Goal: Information Seeking & Learning: Compare options

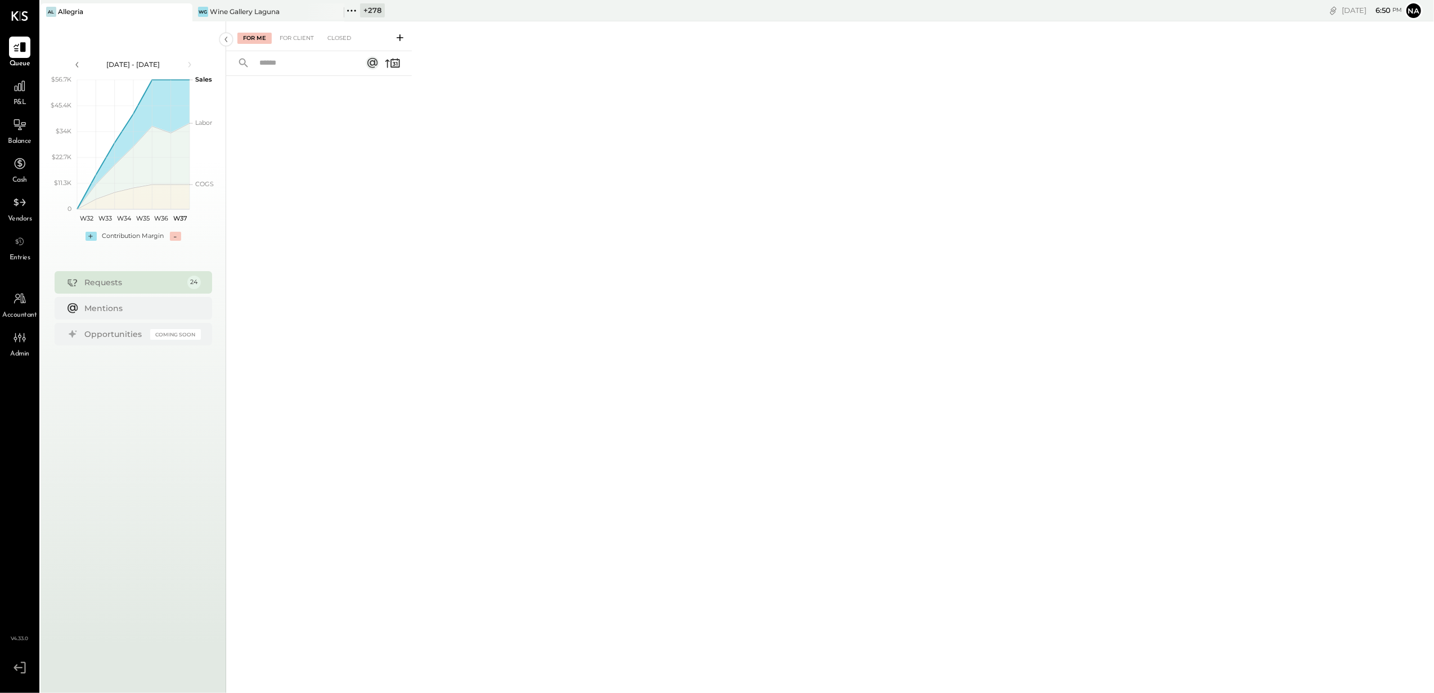
click at [370, 11] on div "+ 278" at bounding box center [372, 10] width 25 height 14
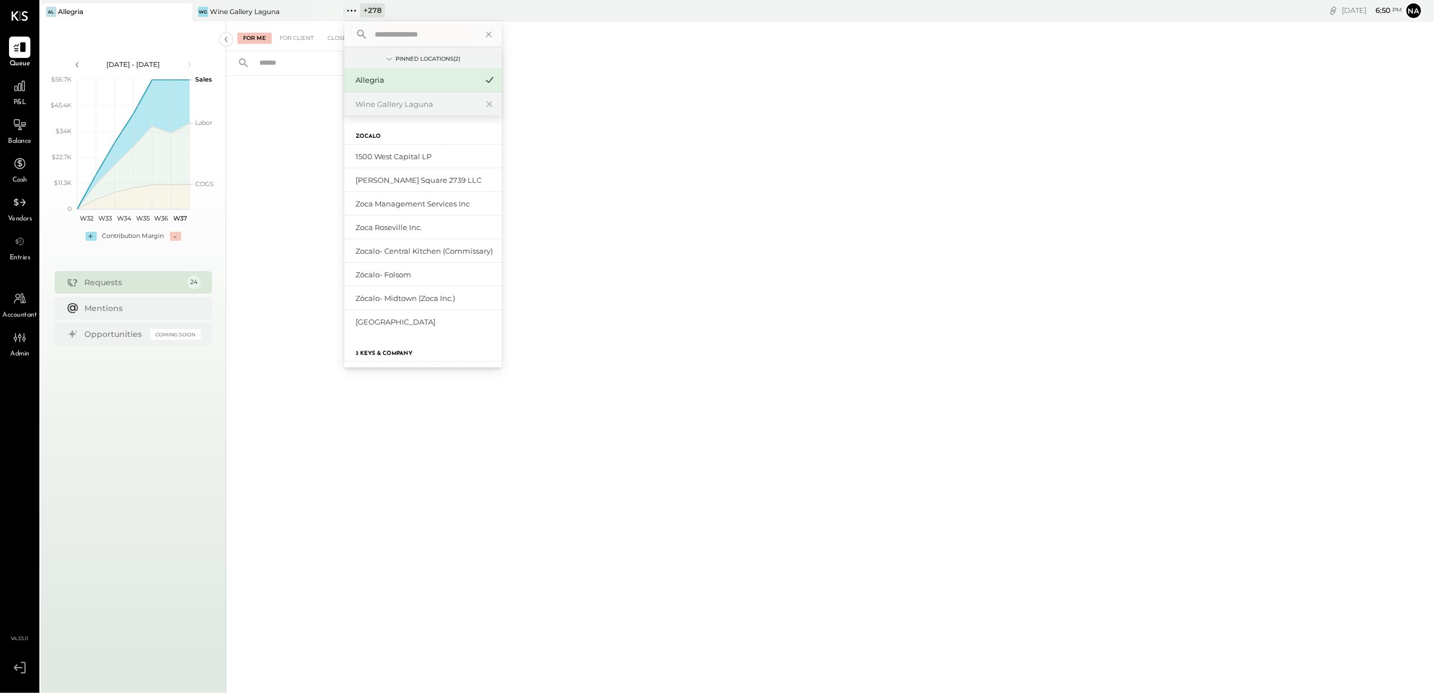
click at [390, 27] on input "text" at bounding box center [422, 34] width 105 height 20
type input "****"
click at [404, 160] on div "Anaviv" at bounding box center [417, 156] width 122 height 11
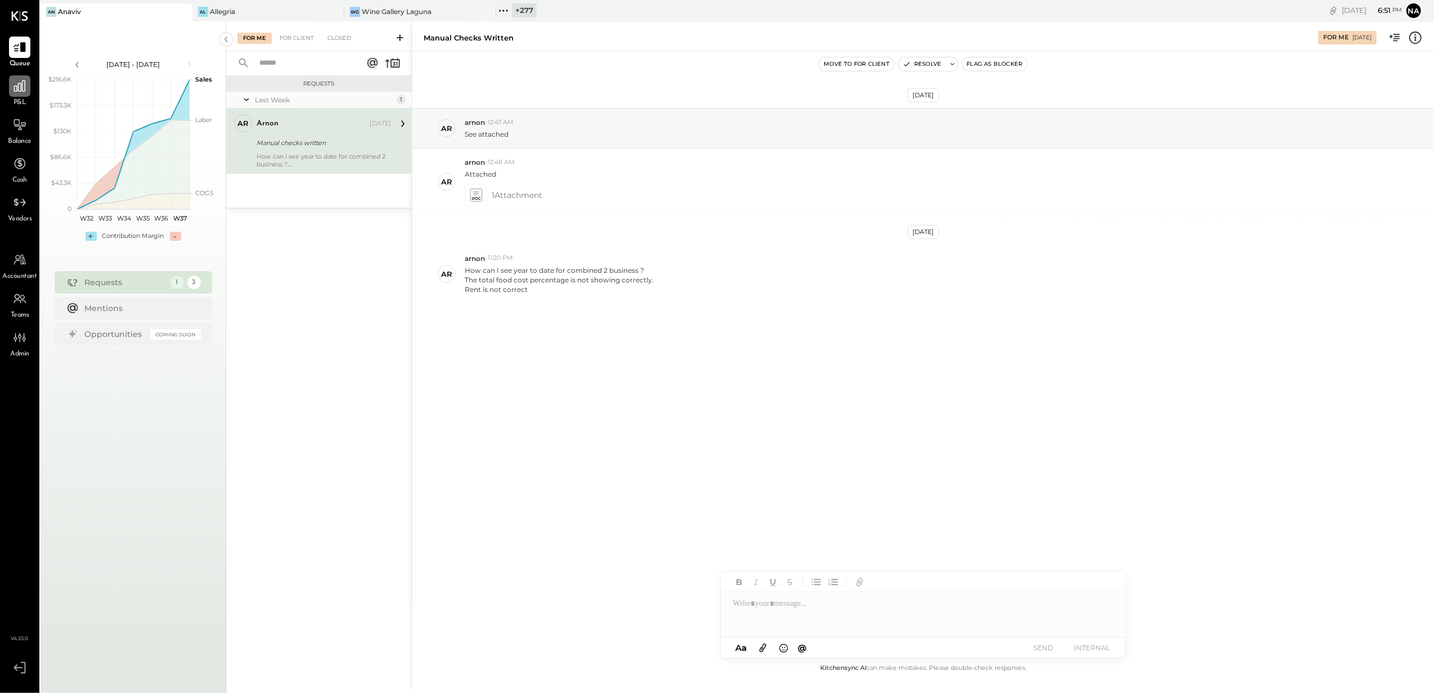
click at [28, 95] on div at bounding box center [19, 85] width 21 height 21
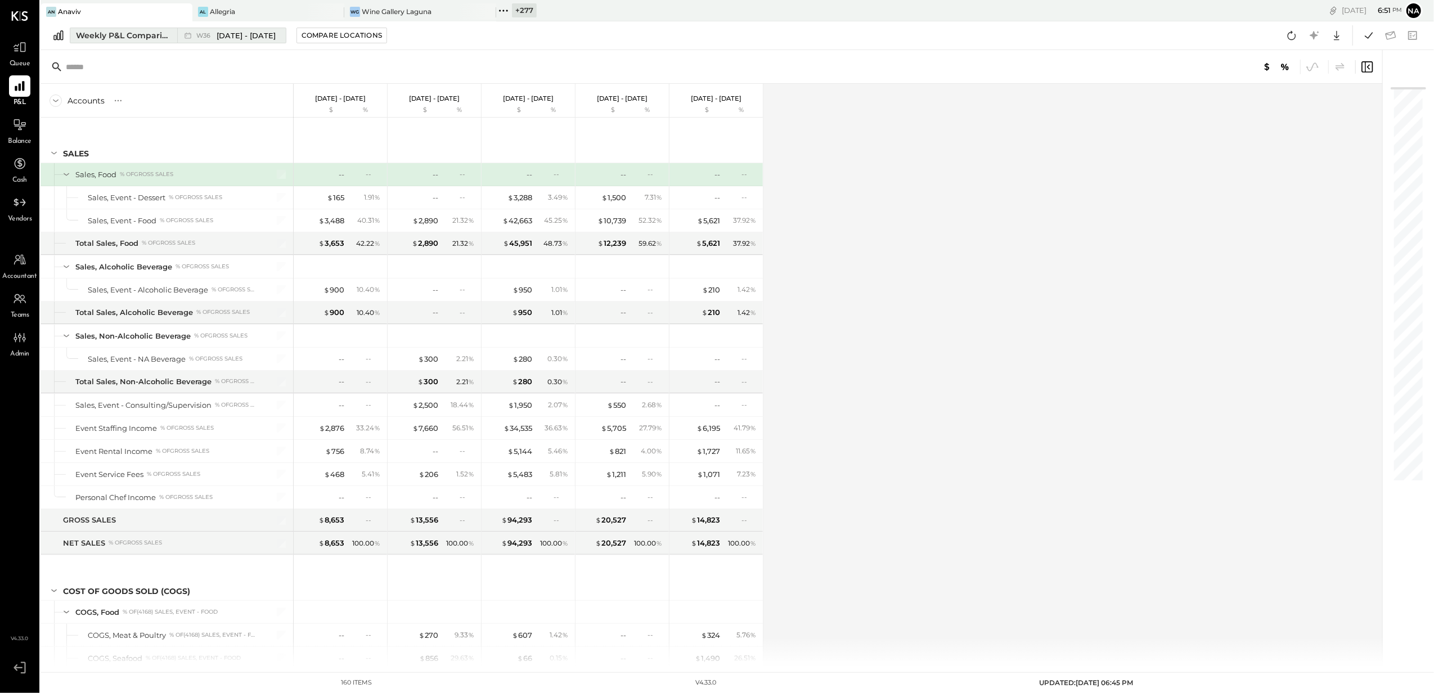
click at [167, 39] on div "Weekly P&L Comparison" at bounding box center [123, 35] width 95 height 11
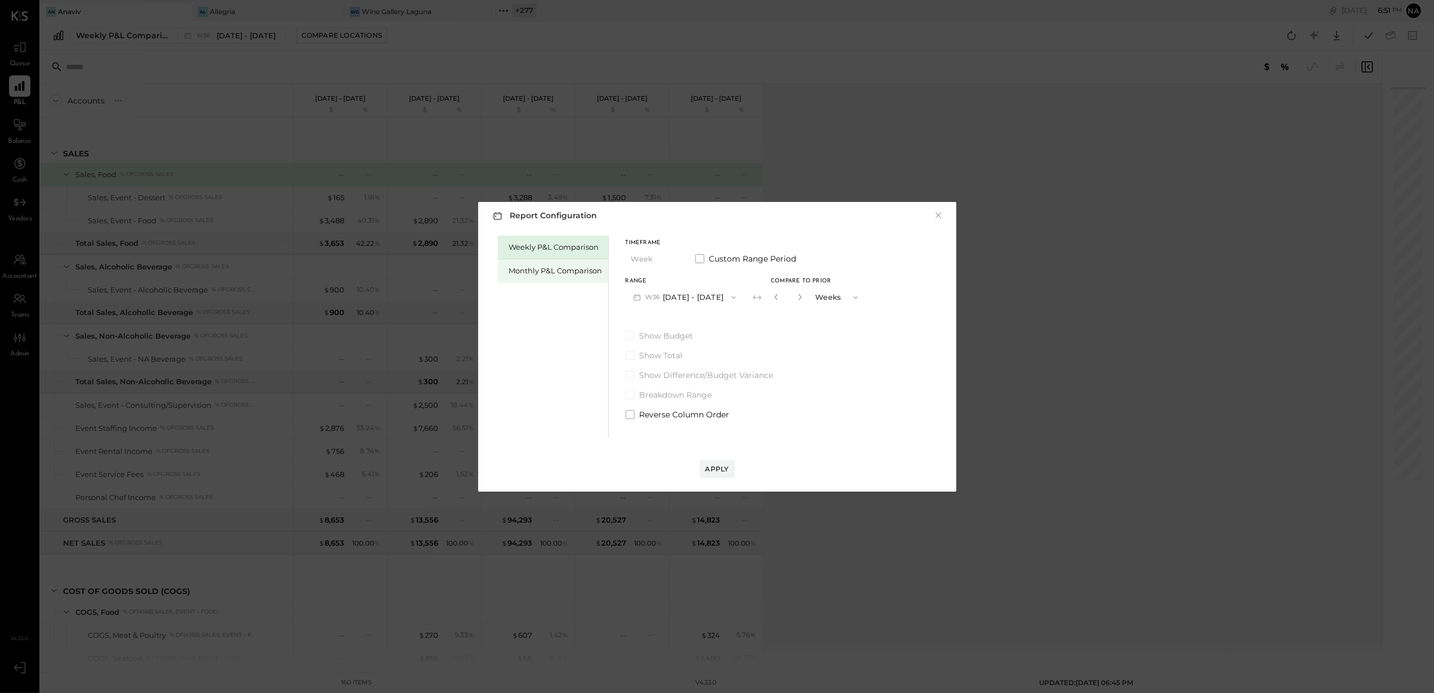
click at [536, 262] on div "Monthly P&L Comparison" at bounding box center [553, 271] width 110 height 24
click at [709, 298] on button "M09 [DATE] - [DATE]" at bounding box center [685, 297] width 119 height 21
click at [718, 321] on div "M08 [DATE] - [DATE]" at bounding box center [690, 323] width 128 height 24
click at [722, 470] on div "Apply" at bounding box center [717, 469] width 24 height 10
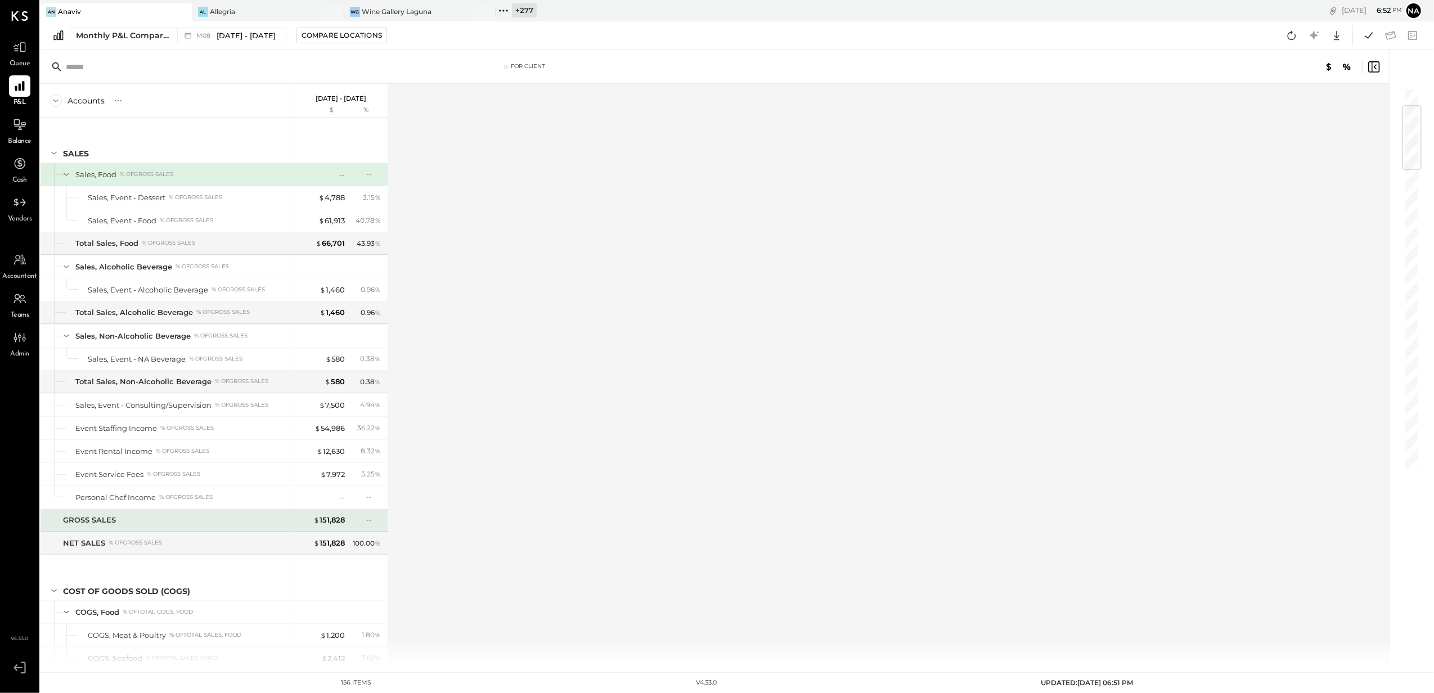
scroll to position [225, 0]
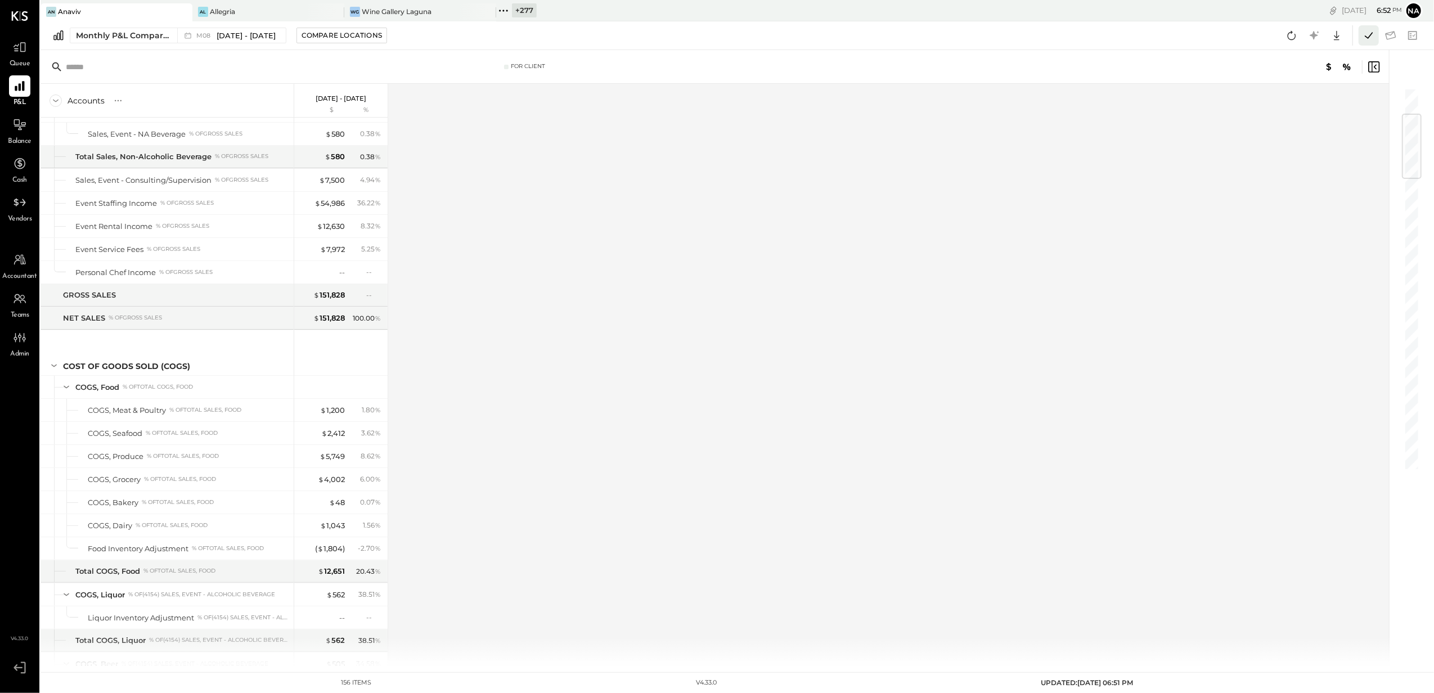
click at [1366, 34] on icon at bounding box center [1368, 35] width 15 height 15
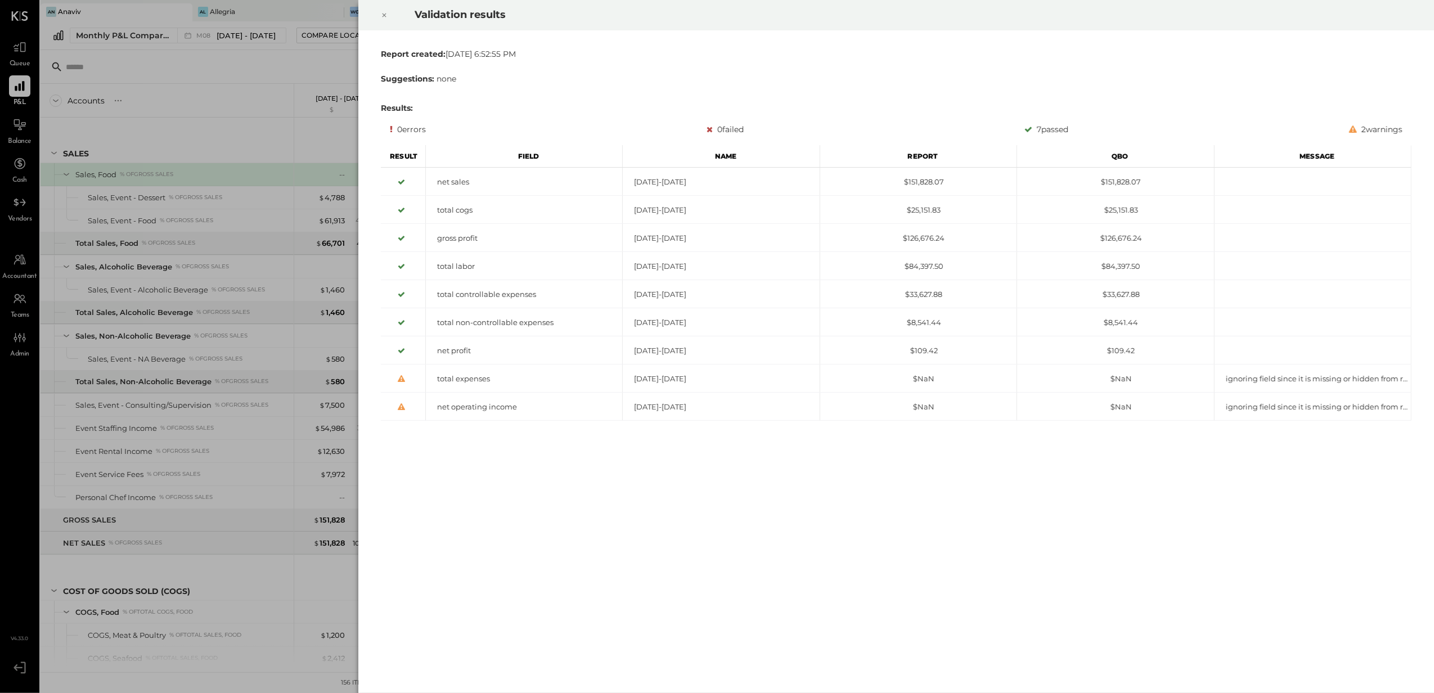
click at [383, 18] on icon at bounding box center [384, 15] width 7 height 14
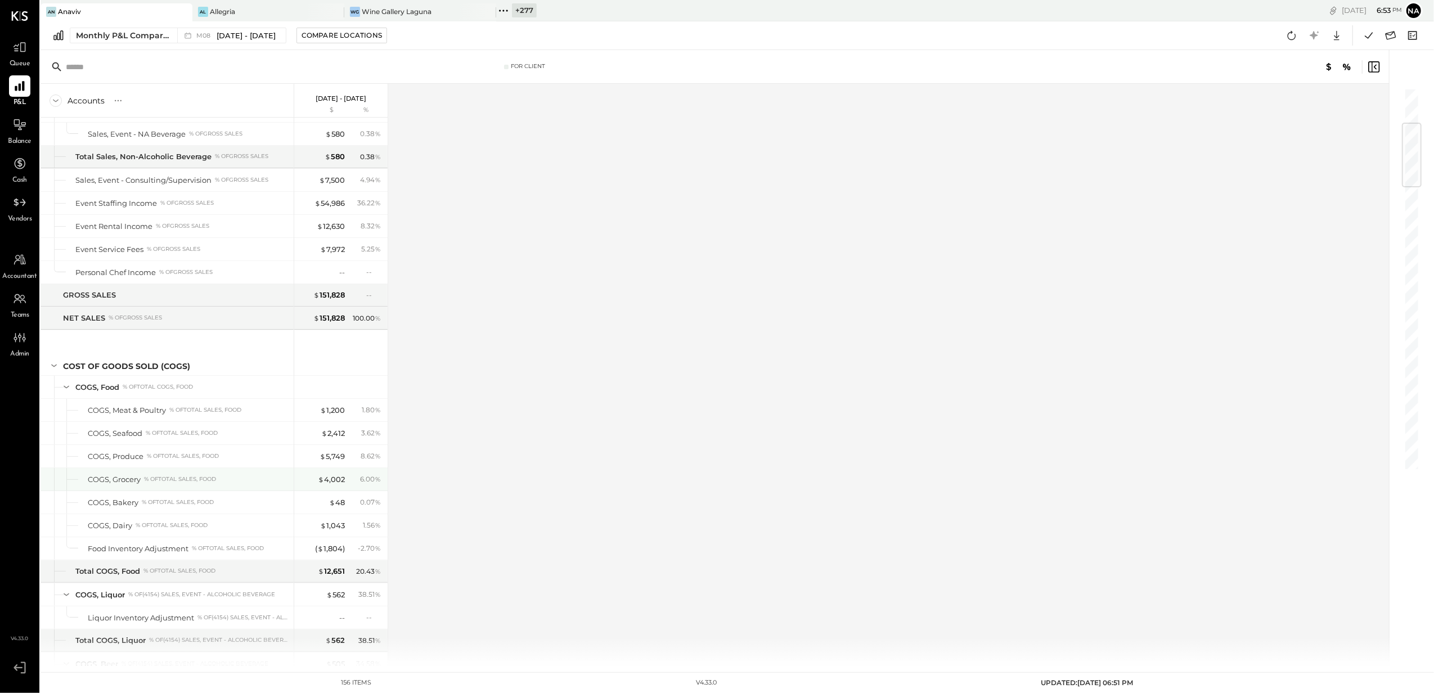
scroll to position [300, 0]
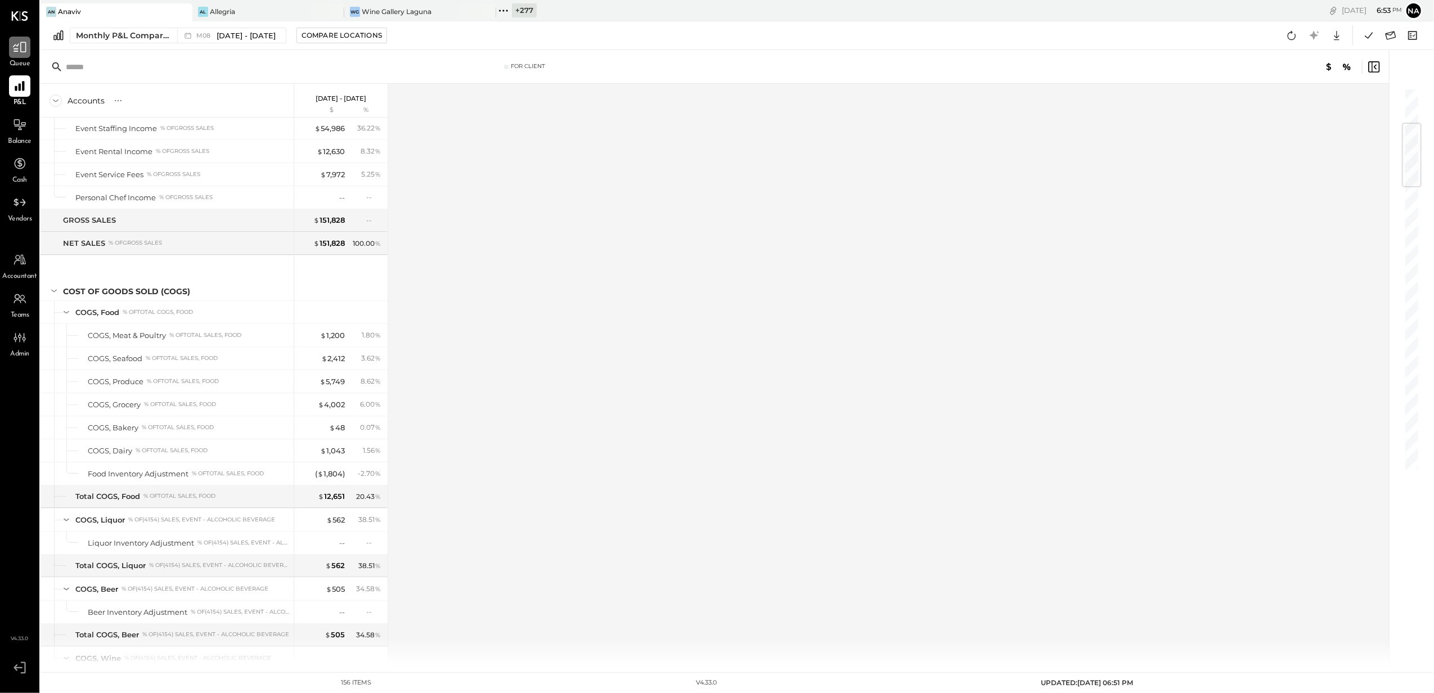
click at [17, 57] on div at bounding box center [19, 47] width 21 height 21
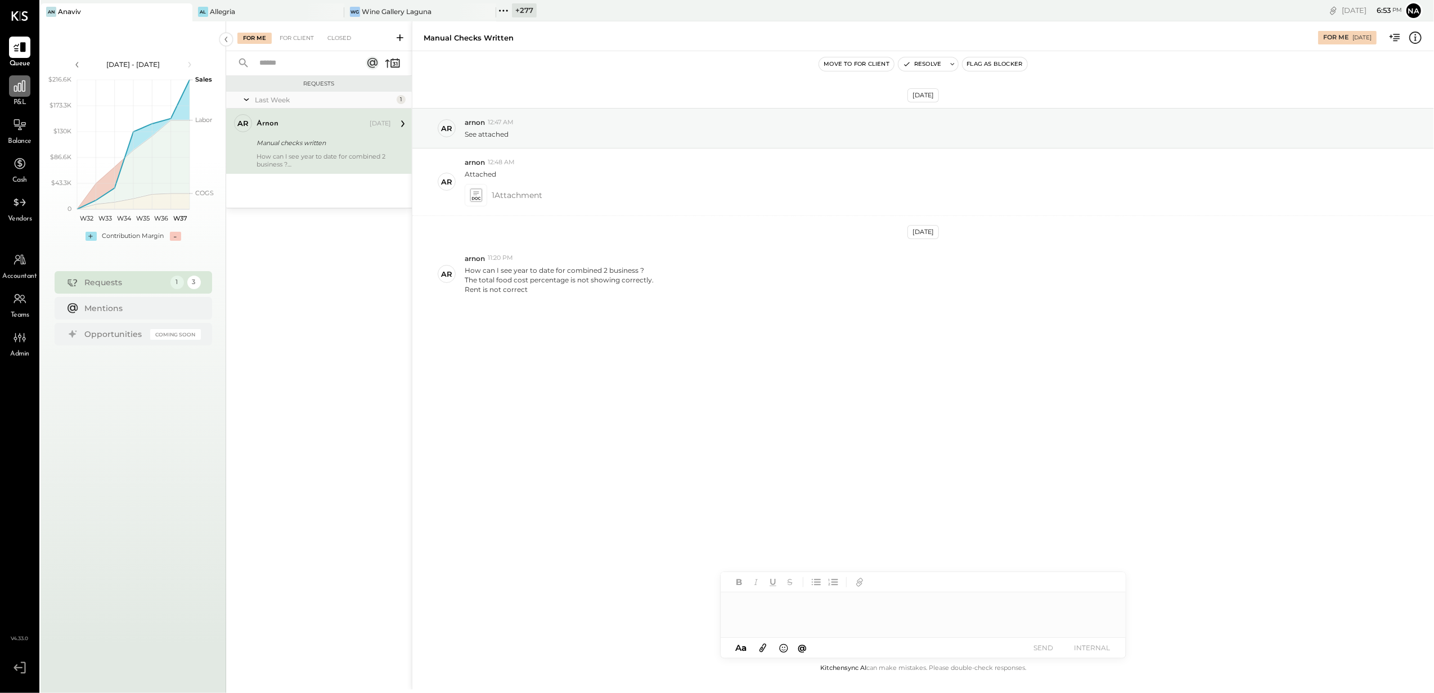
click at [19, 90] on icon at bounding box center [19, 86] width 15 height 15
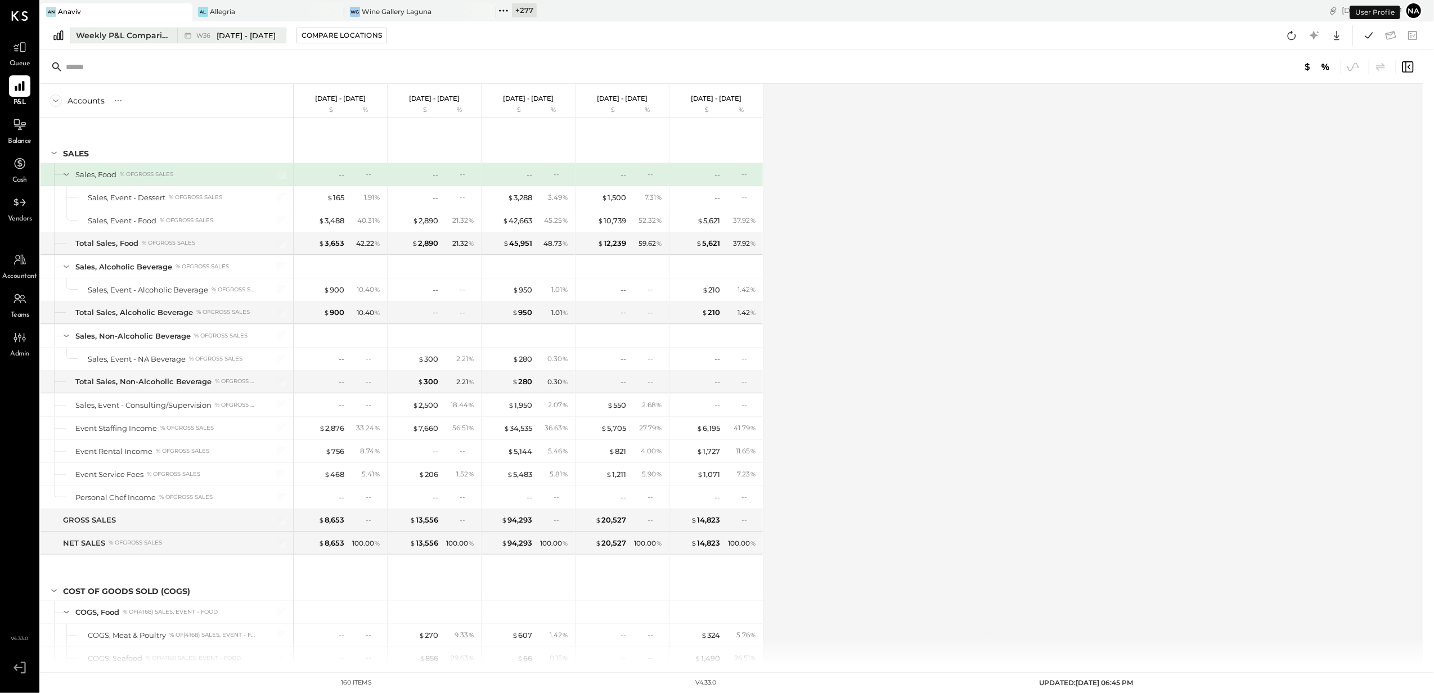
click at [149, 37] on div "Weekly P&L Comparison" at bounding box center [123, 35] width 95 height 11
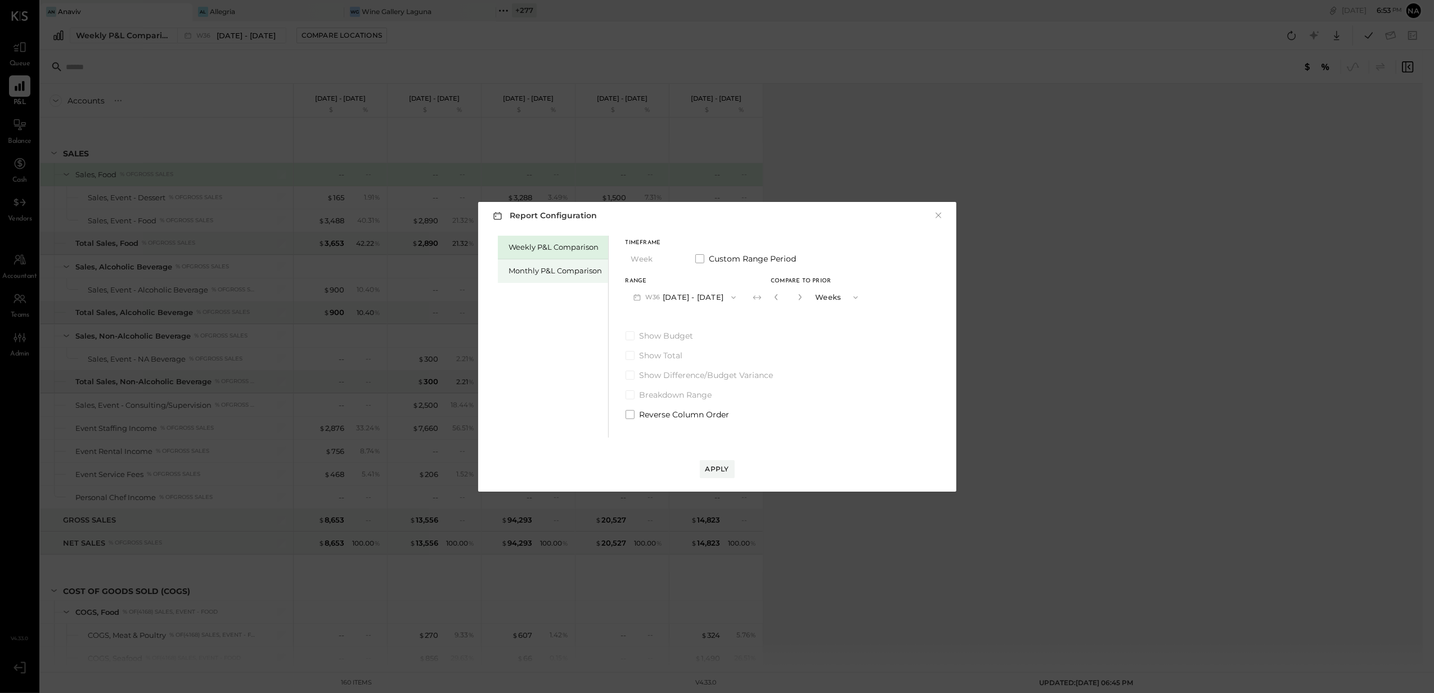
click at [521, 267] on div "Monthly P&L Comparison" at bounding box center [555, 271] width 93 height 11
click at [671, 259] on icon "button" at bounding box center [671, 259] width 5 height 3
click at [660, 304] on div "YTD" at bounding box center [653, 299] width 55 height 20
click at [719, 462] on button "Apply" at bounding box center [717, 469] width 35 height 18
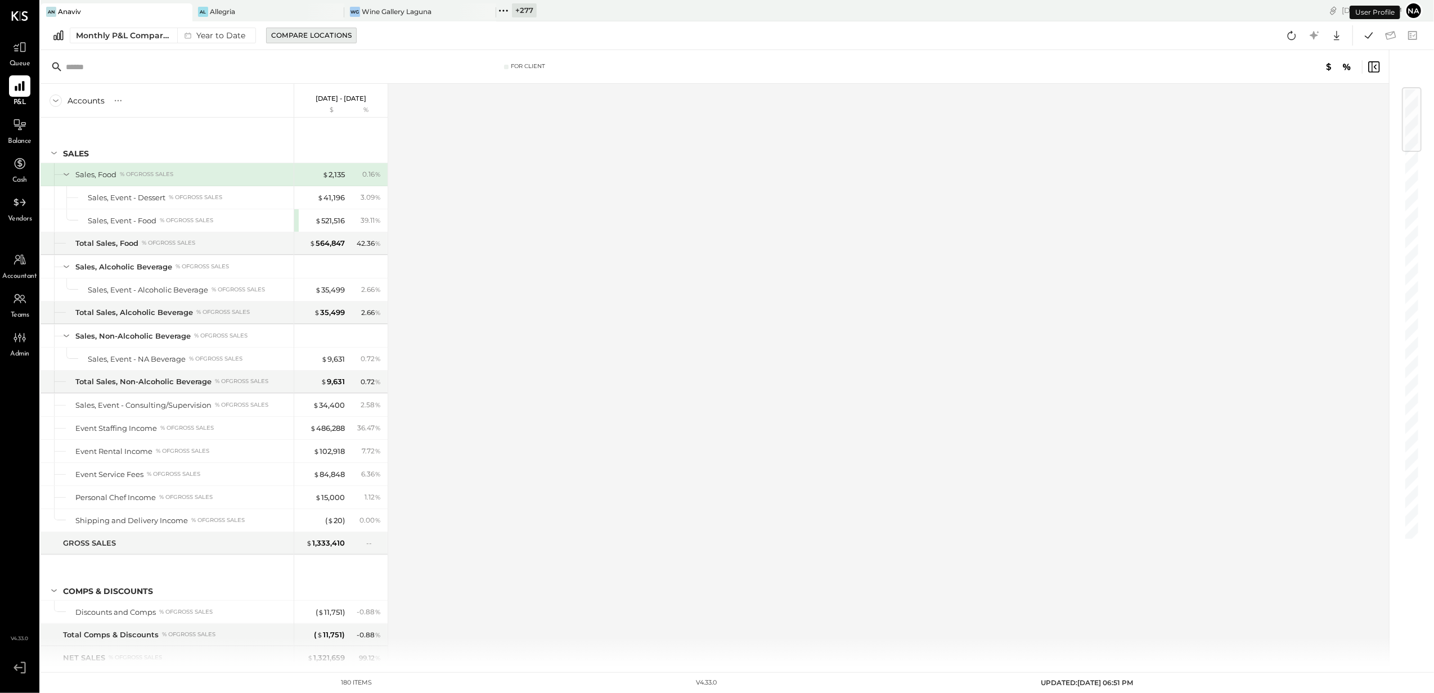
click at [335, 32] on div "Compare Locations" at bounding box center [311, 35] width 80 height 10
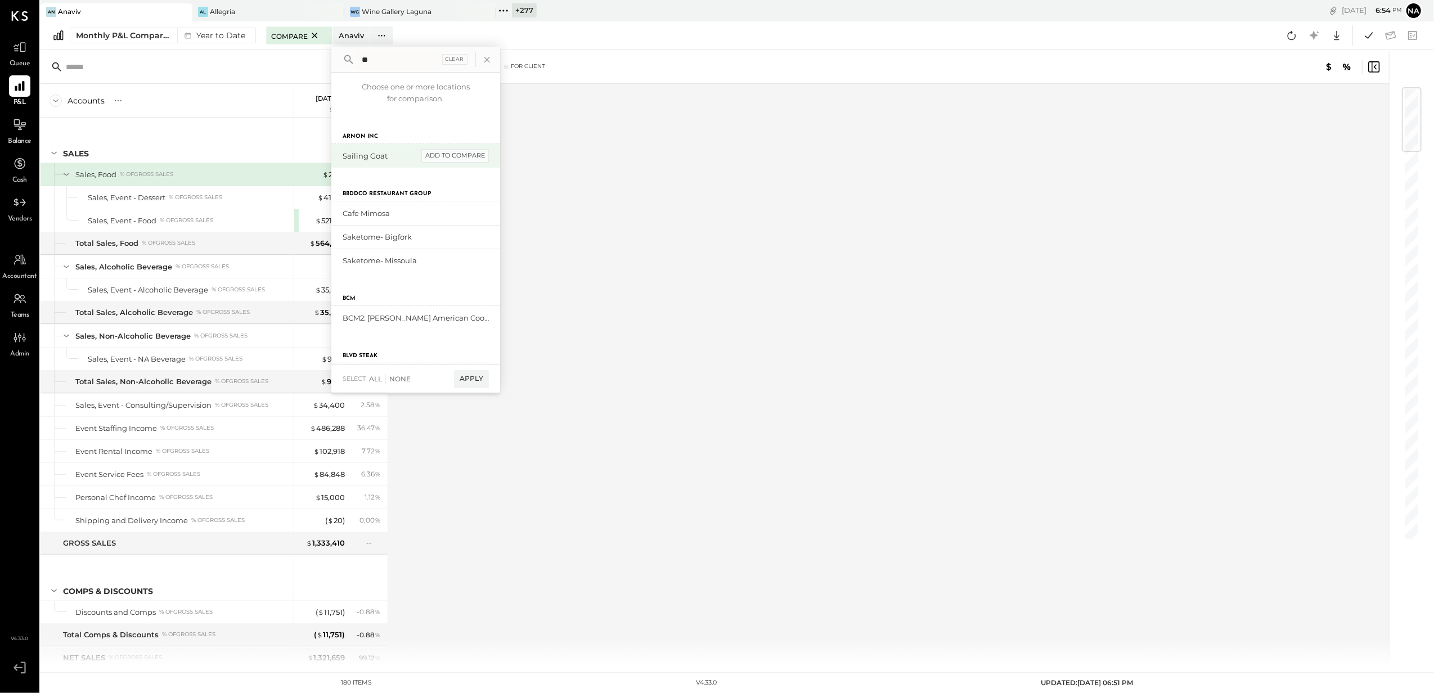
type input "**"
click at [426, 151] on div "add to compare" at bounding box center [455, 156] width 68 height 14
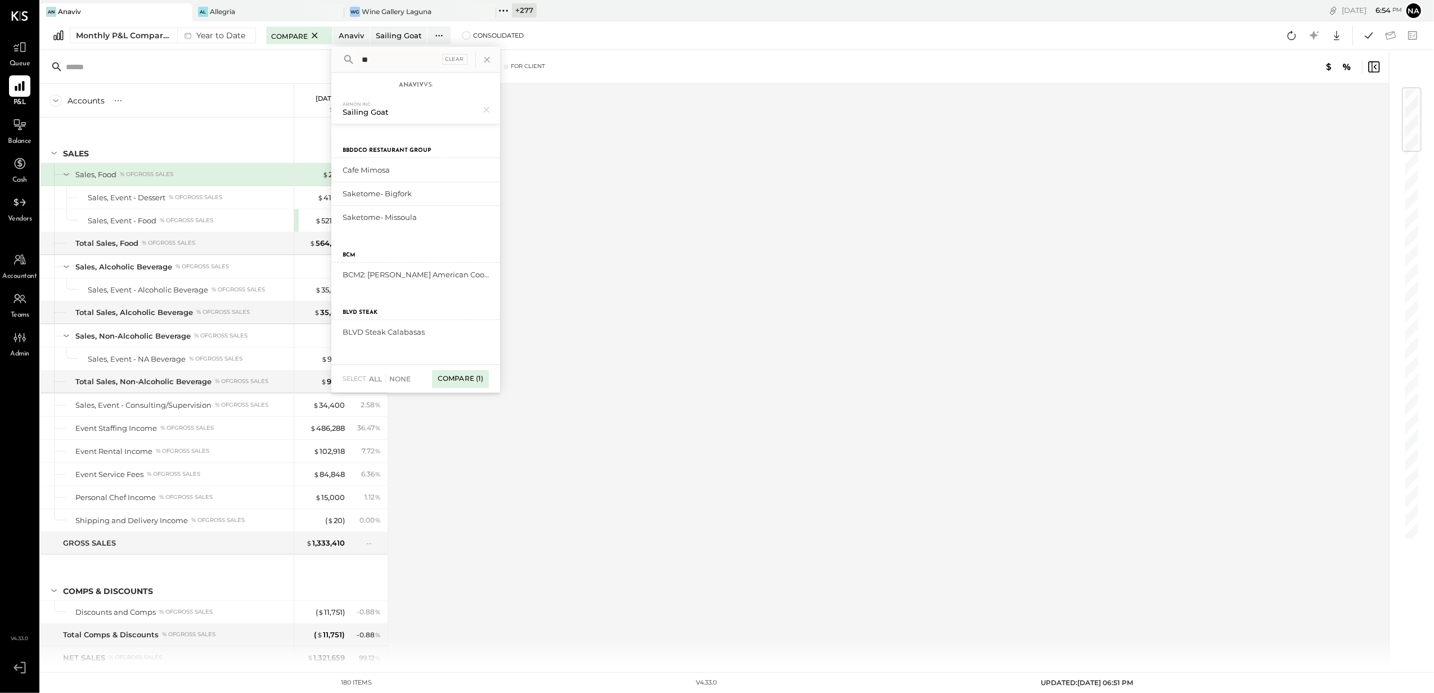
click at [470, 383] on div "Compare (1)" at bounding box center [460, 379] width 57 height 18
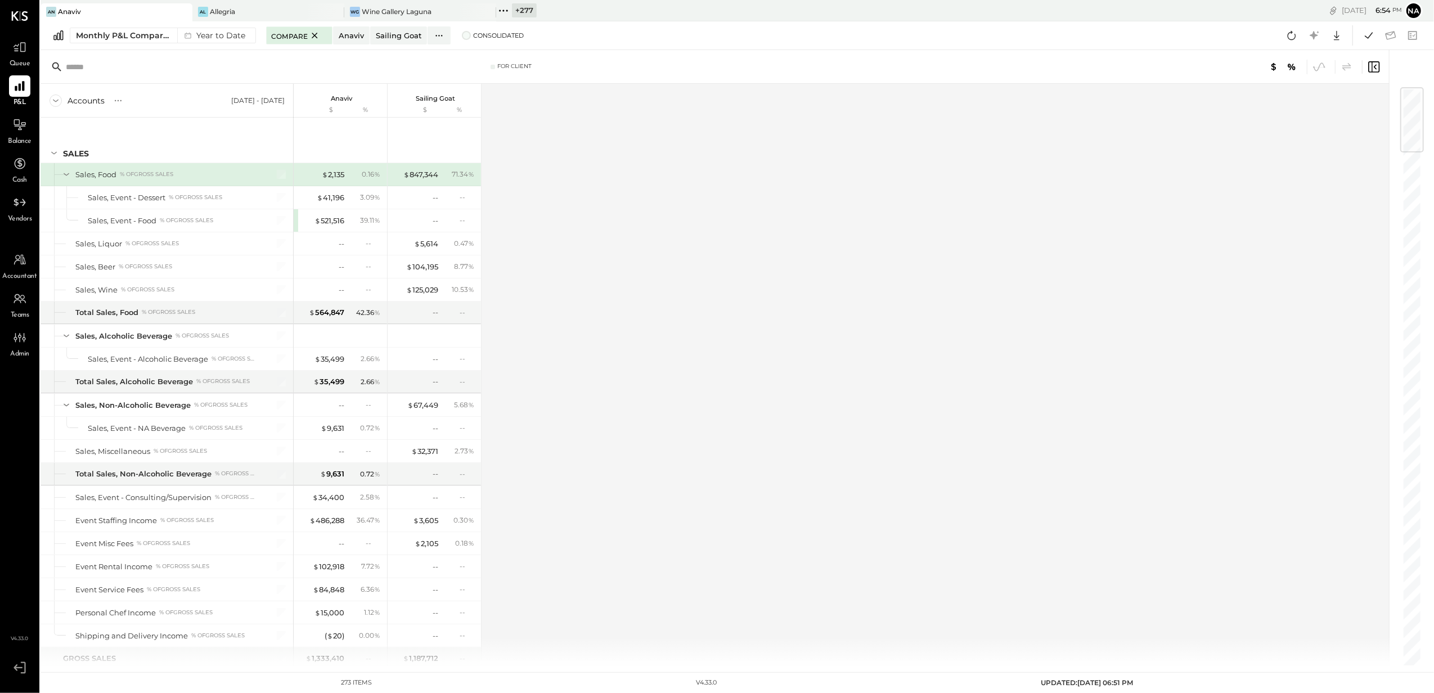
click at [462, 37] on span at bounding box center [466, 35] width 9 height 9
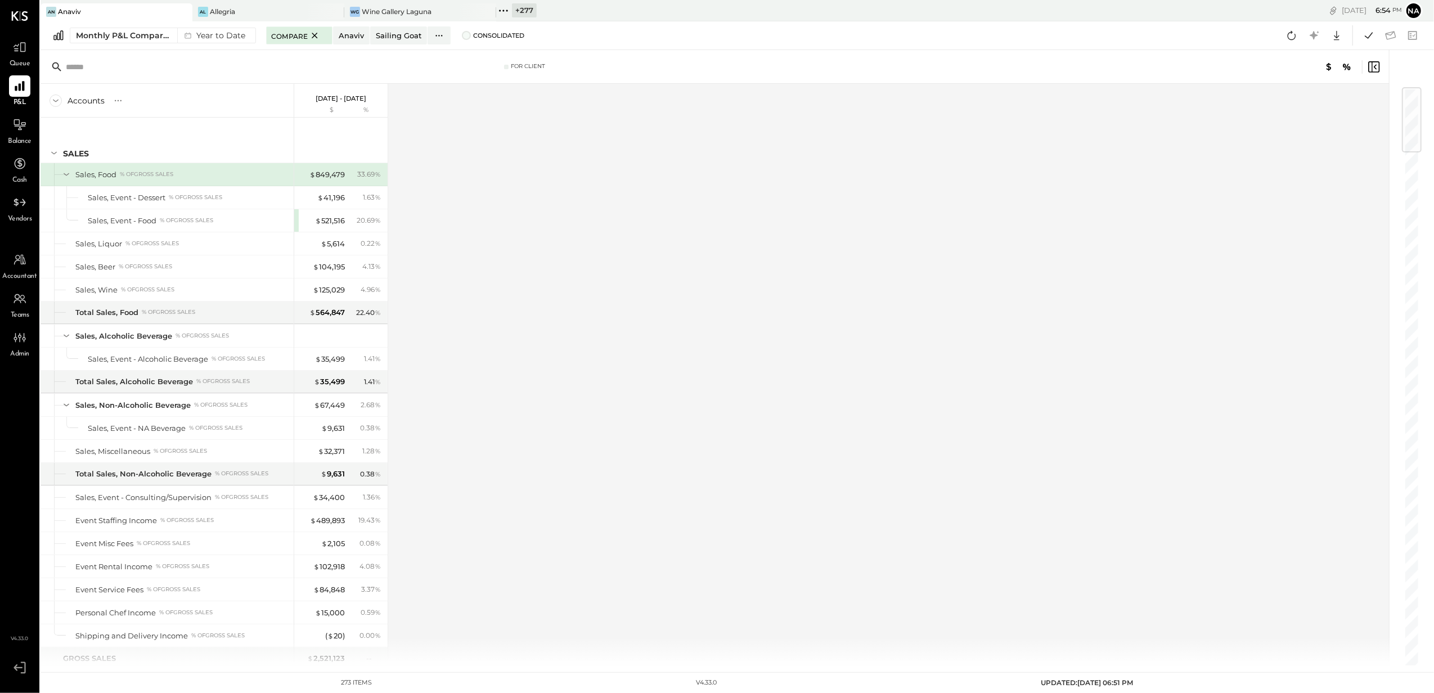
click at [467, 34] on span at bounding box center [466, 35] width 9 height 9
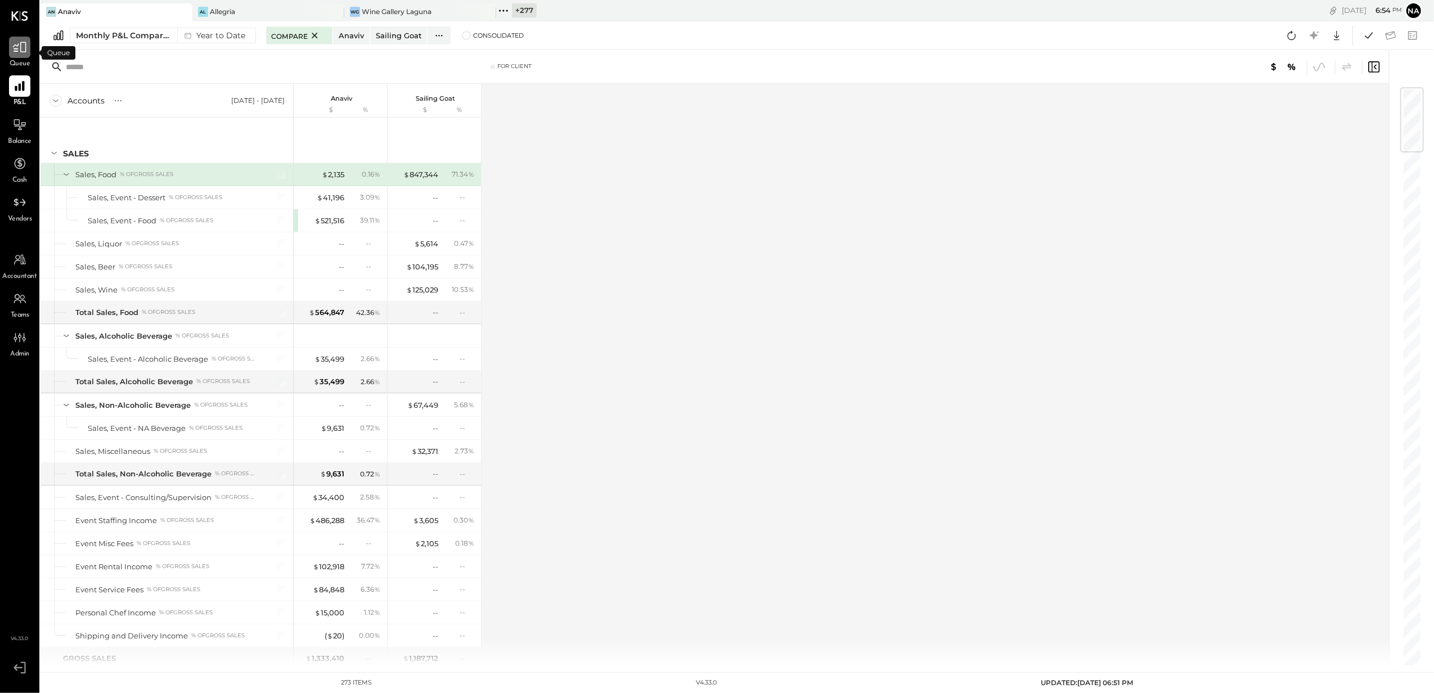
click at [28, 46] on div at bounding box center [19, 47] width 21 height 21
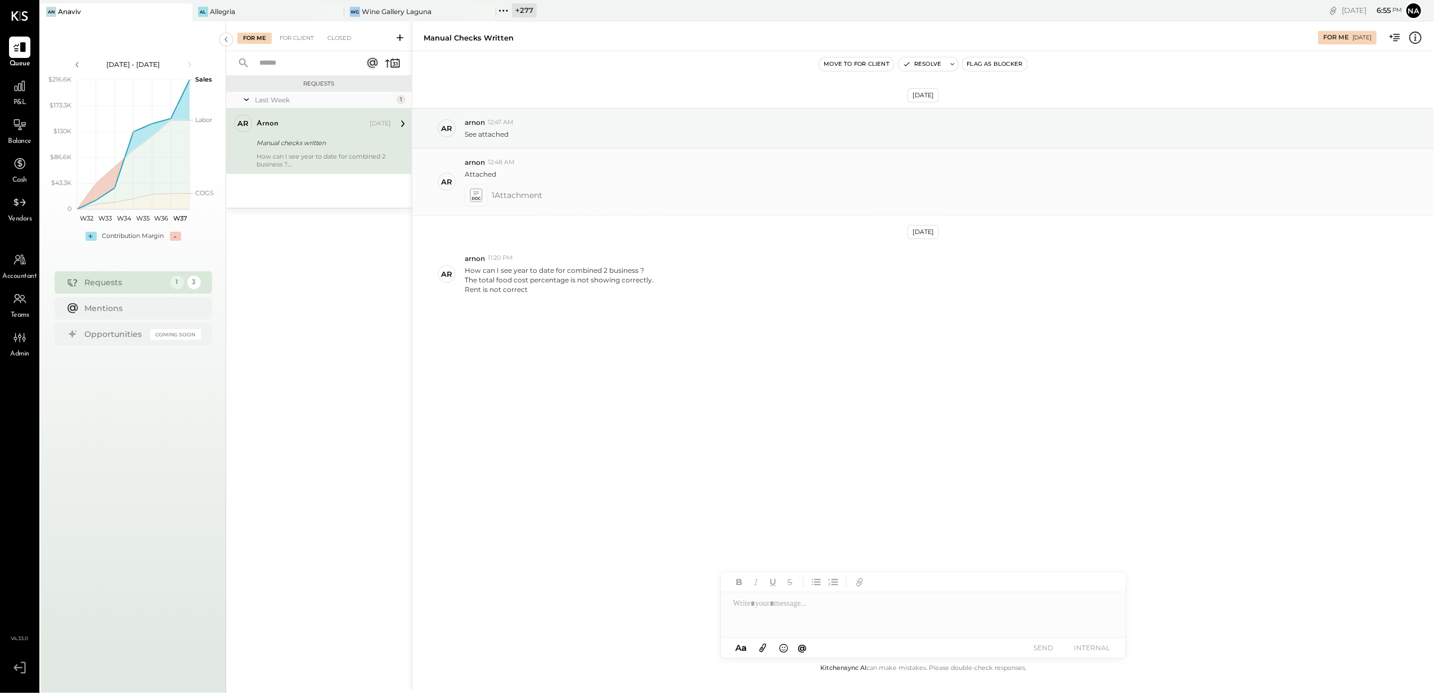
click at [476, 192] on icon at bounding box center [476, 194] width 12 height 13
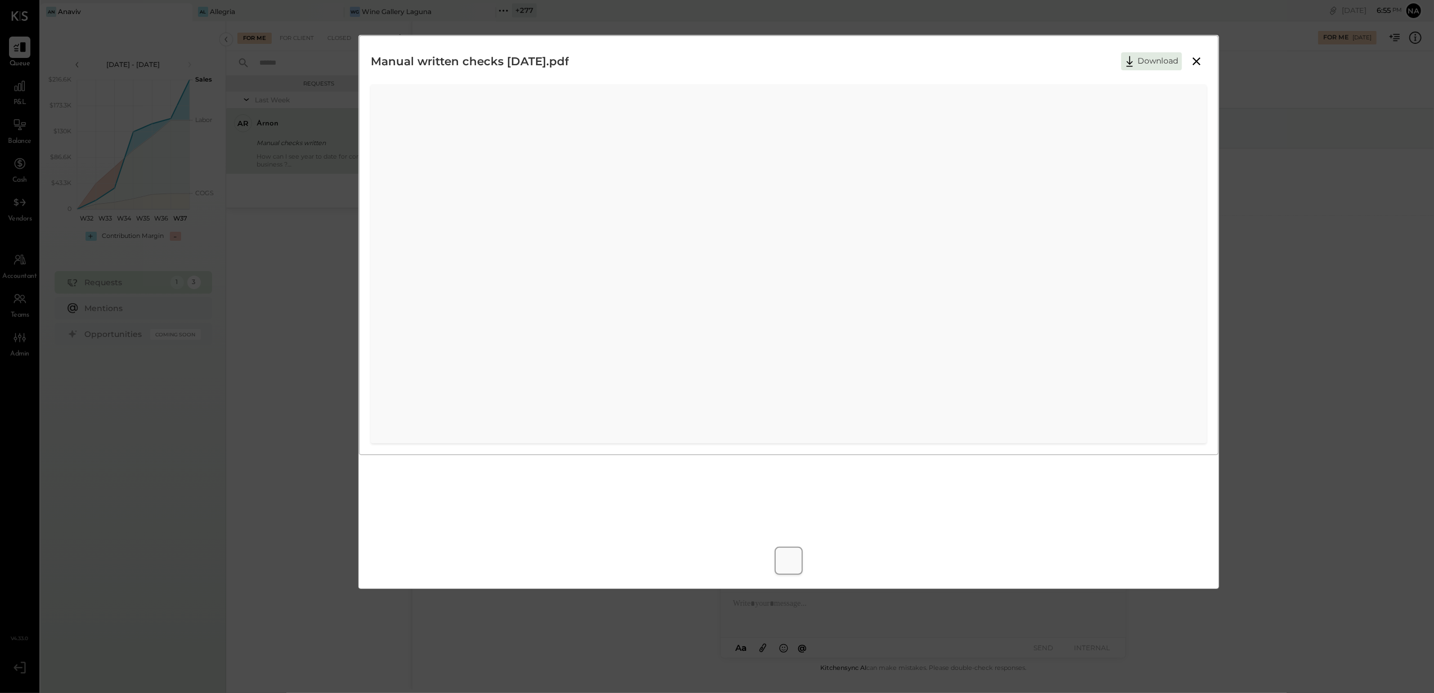
click at [1194, 57] on icon at bounding box center [1197, 62] width 14 height 14
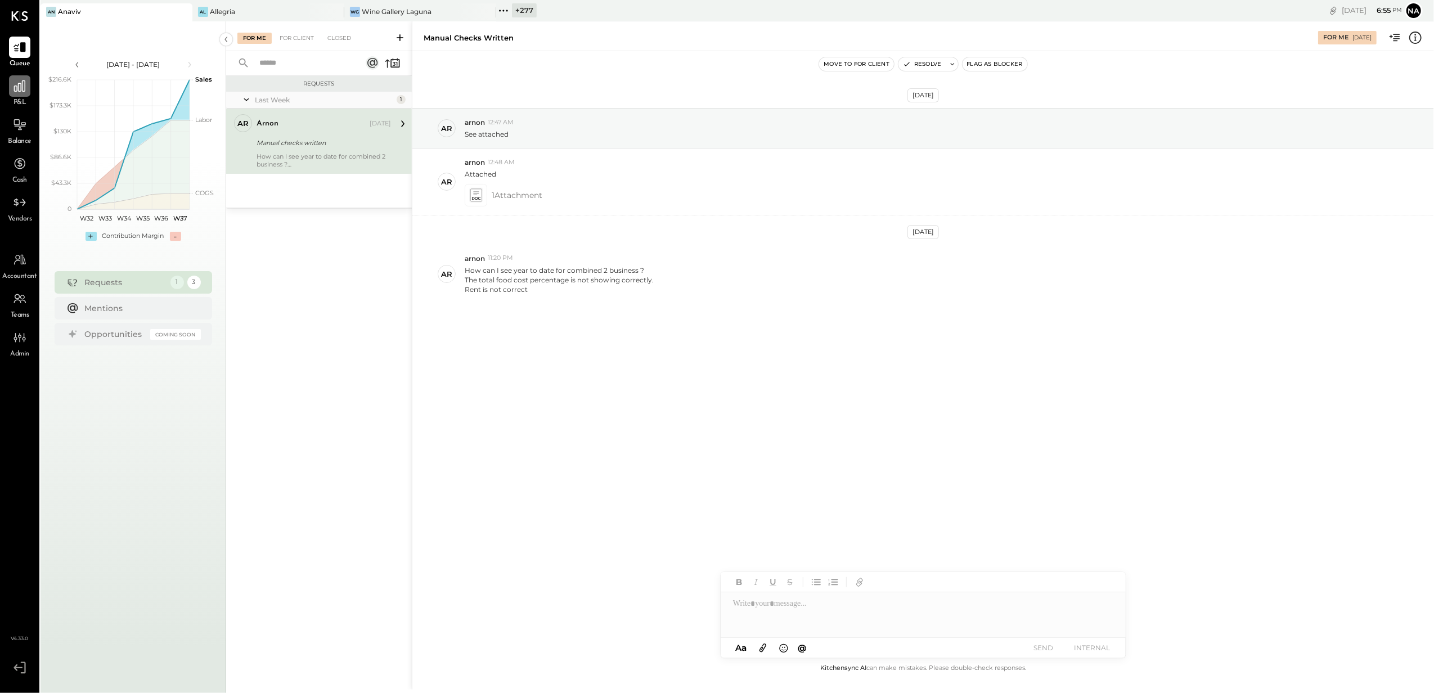
click at [14, 97] on div at bounding box center [19, 85] width 21 height 21
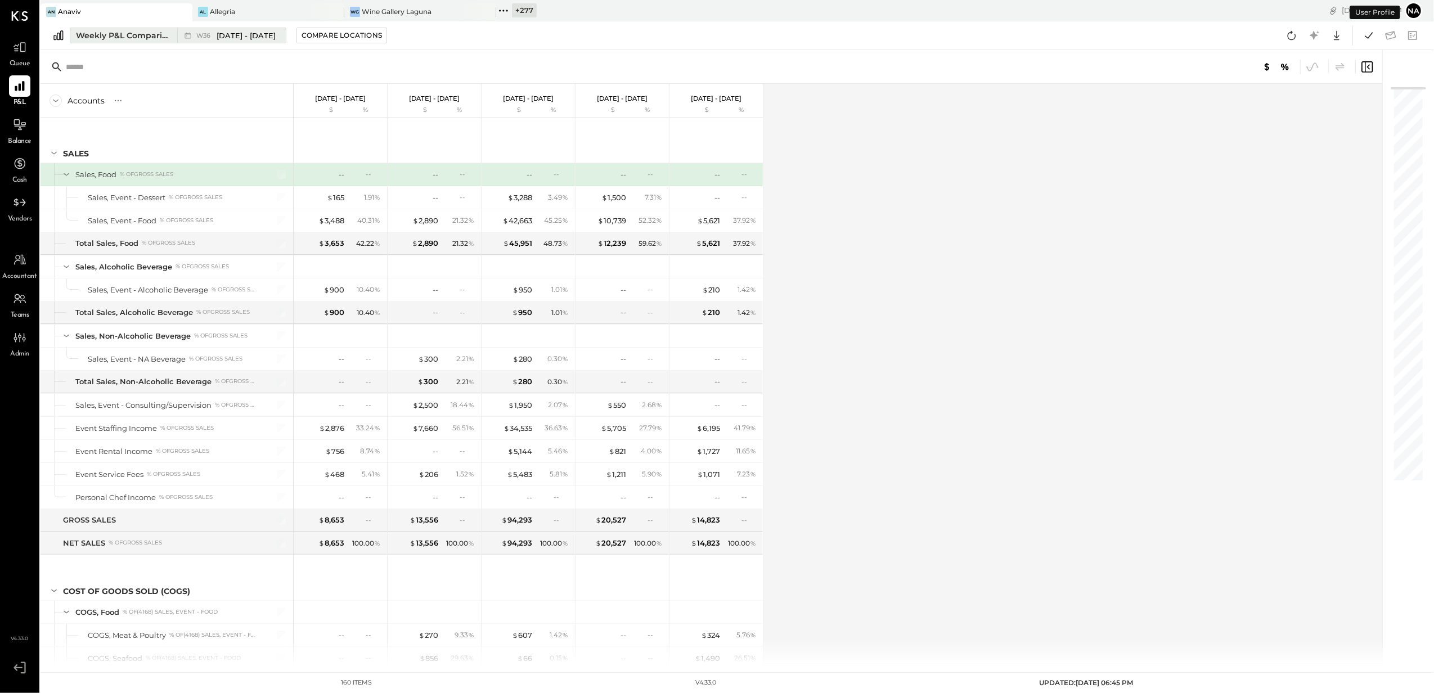
click at [141, 32] on div "Weekly P&L Comparison" at bounding box center [123, 35] width 95 height 11
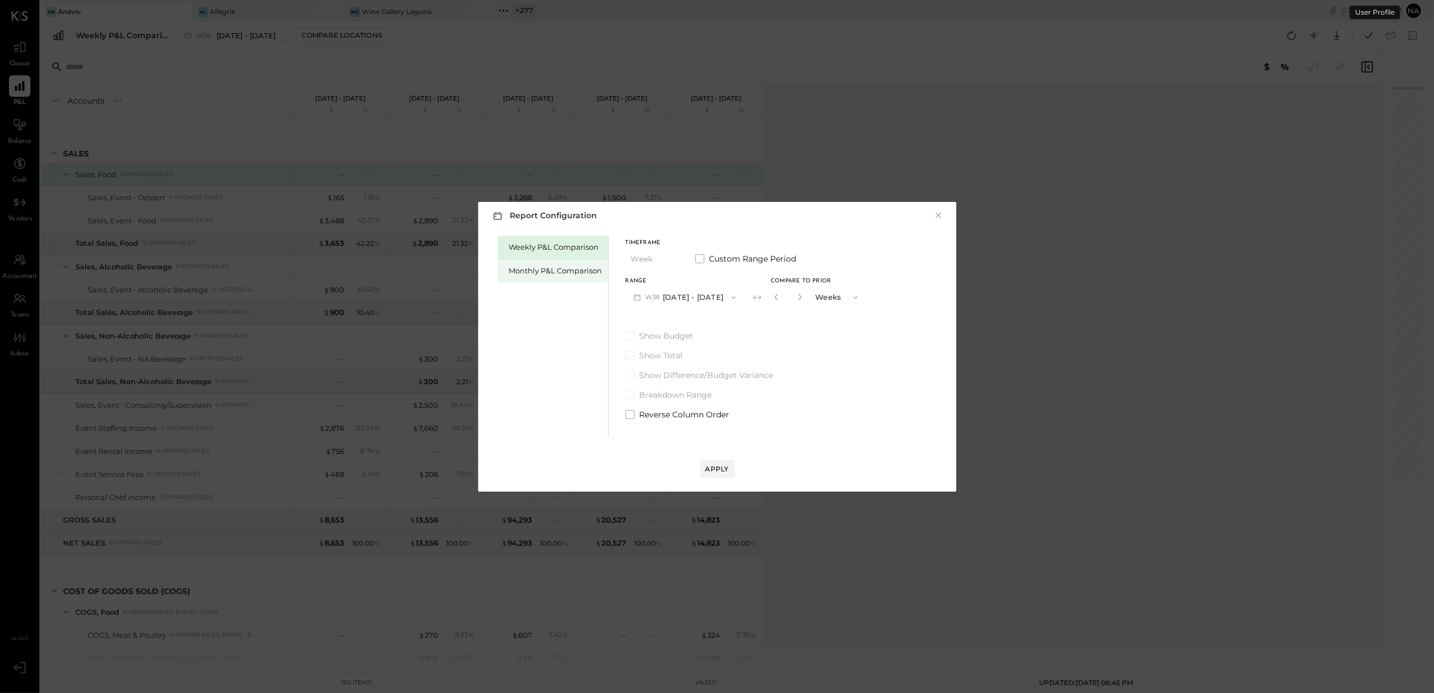
click at [561, 267] on div "Monthly P&L Comparison" at bounding box center [555, 271] width 93 height 11
click at [700, 290] on button "M09 [DATE] - [DATE]" at bounding box center [685, 297] width 119 height 21
click at [700, 325] on span "[DATE] - [DATE]" at bounding box center [679, 322] width 53 height 10
click at [723, 462] on button "Apply" at bounding box center [717, 469] width 35 height 18
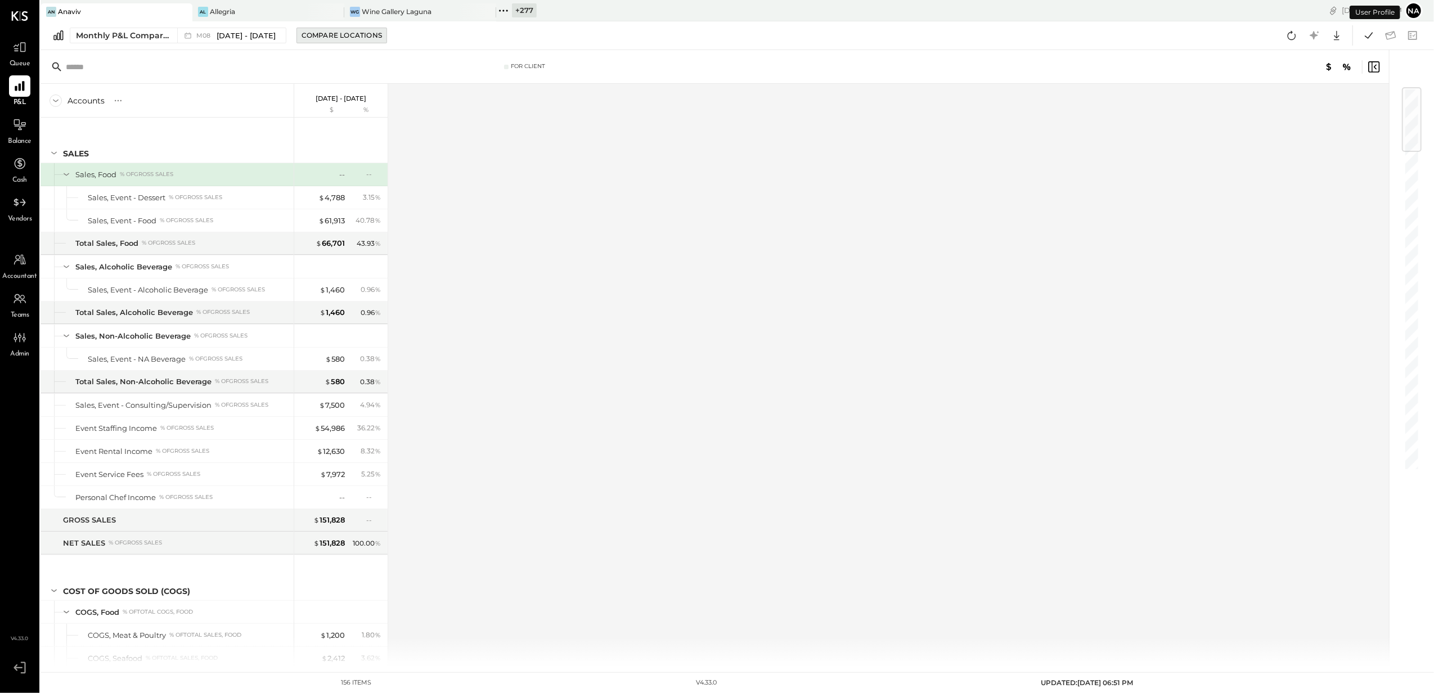
click at [342, 39] on div "Compare Locations" at bounding box center [342, 35] width 80 height 10
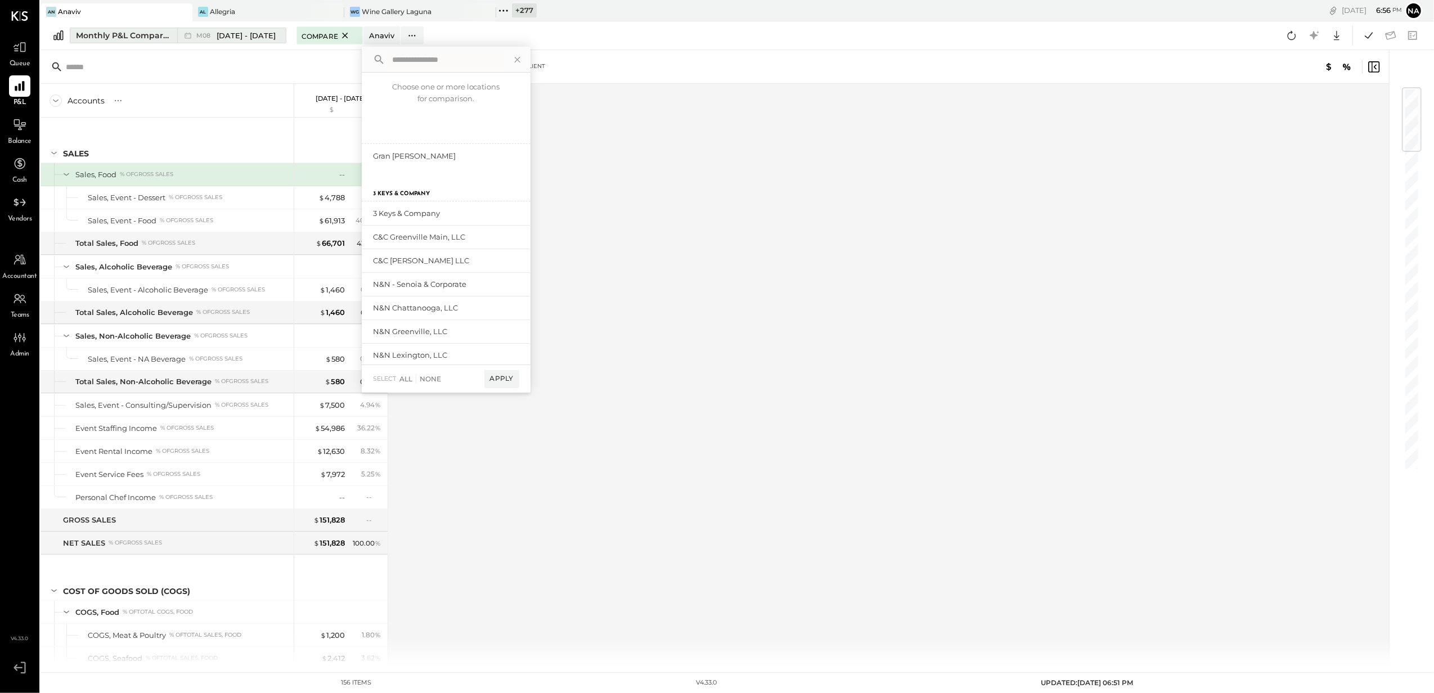
click at [267, 37] on span "[DATE] - [DATE]" at bounding box center [246, 35] width 59 height 11
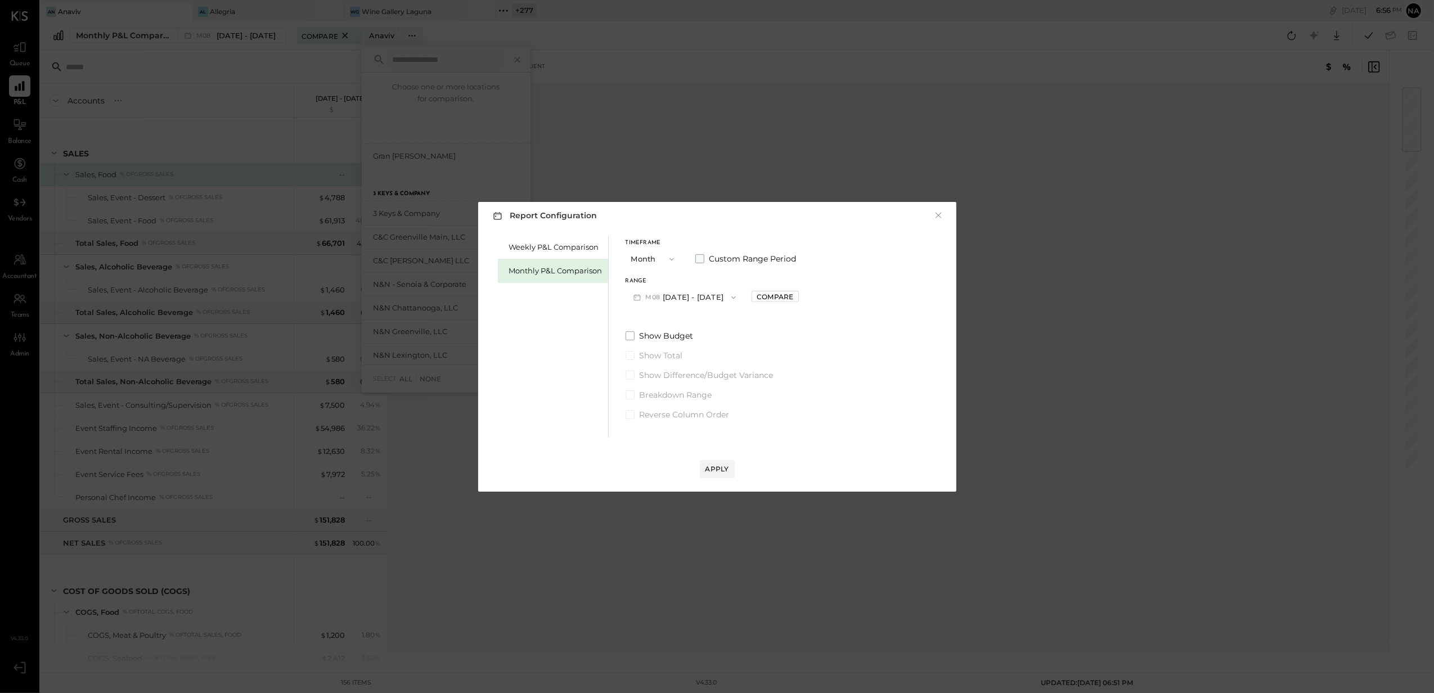
click at [758, 259] on span "Custom Range Period" at bounding box center [752, 258] width 87 height 11
click at [758, 259] on span "Custom Range Period" at bounding box center [753, 258] width 89 height 11
click at [799, 302] on button "button" at bounding box center [799, 297] width 9 height 12
click at [799, 300] on icon "button" at bounding box center [800, 297] width 3 height 6
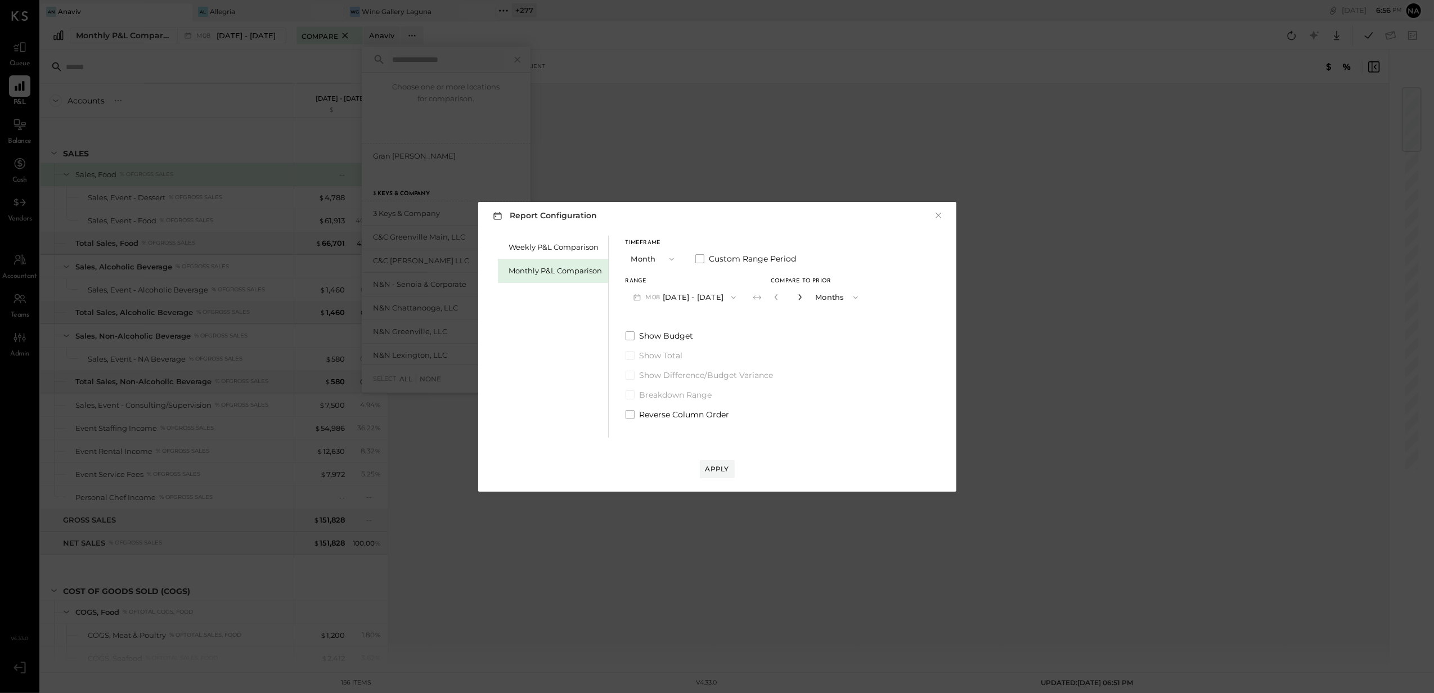
type input "*"
click at [725, 470] on div "Apply" at bounding box center [717, 469] width 24 height 10
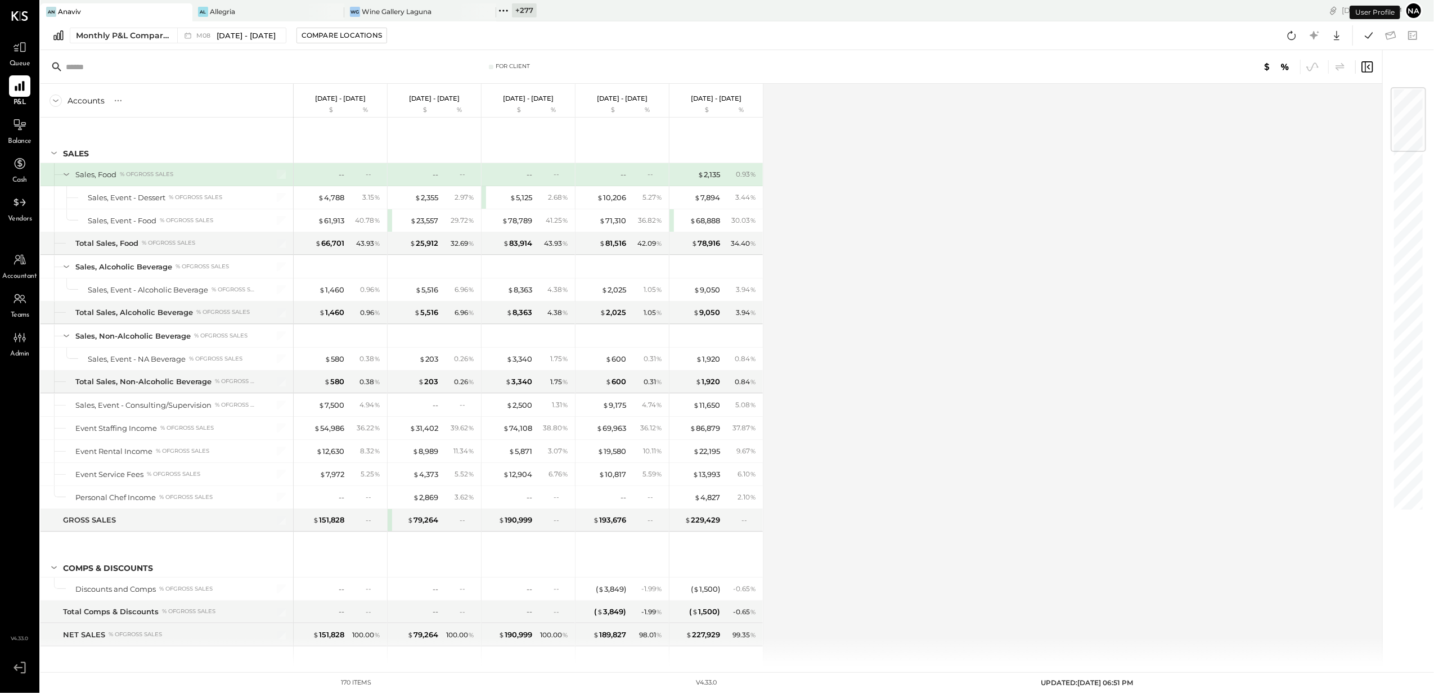
click at [984, 262] on div "Accounts S % GL [DATE] - [DATE] $ % [DATE] - [DATE] $ % [DATE] - [DATE] $ % [DA…" at bounding box center [712, 375] width 1343 height 582
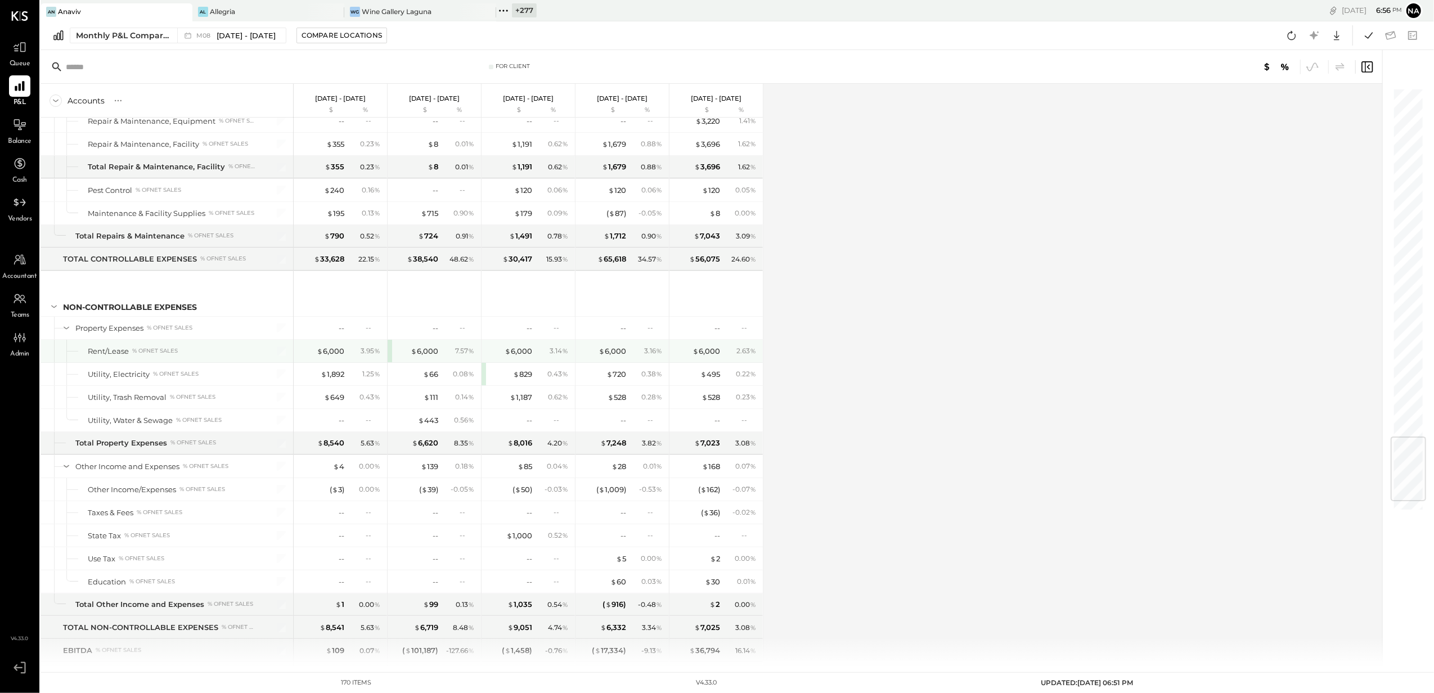
scroll to position [2807, 0]
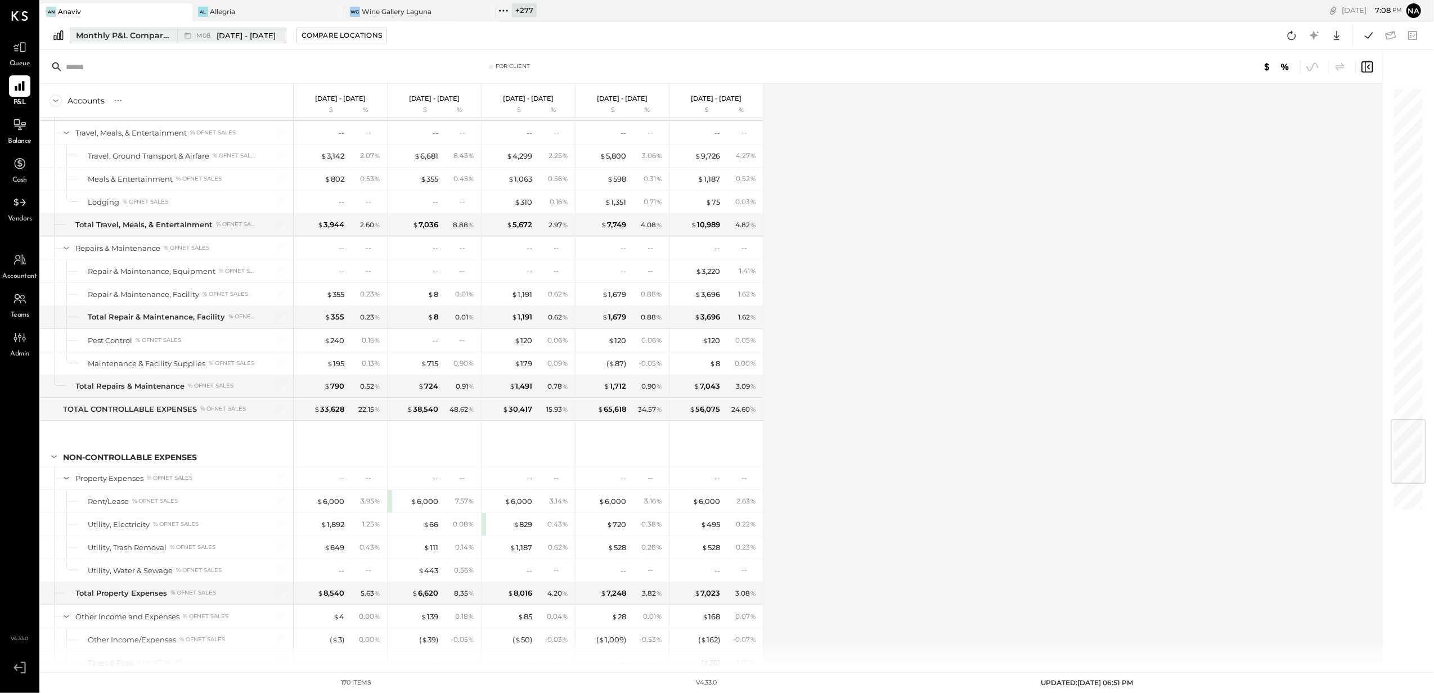
click at [141, 28] on button "Monthly P&L Comparison M08 [DATE] - [DATE]" at bounding box center [178, 36] width 217 height 16
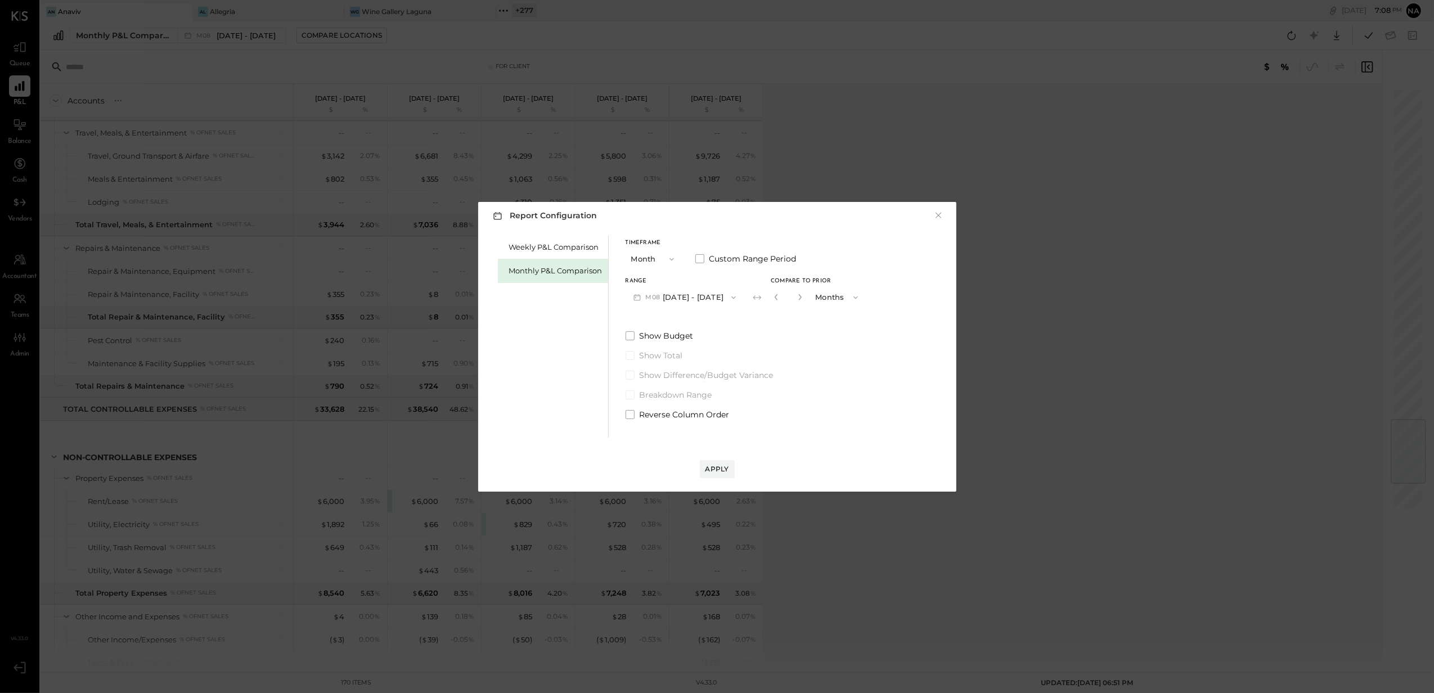
click at [641, 257] on button "Month" at bounding box center [654, 259] width 56 height 21
click at [660, 302] on div "YTD" at bounding box center [653, 299] width 55 height 20
click at [723, 464] on div "Apply" at bounding box center [717, 469] width 24 height 10
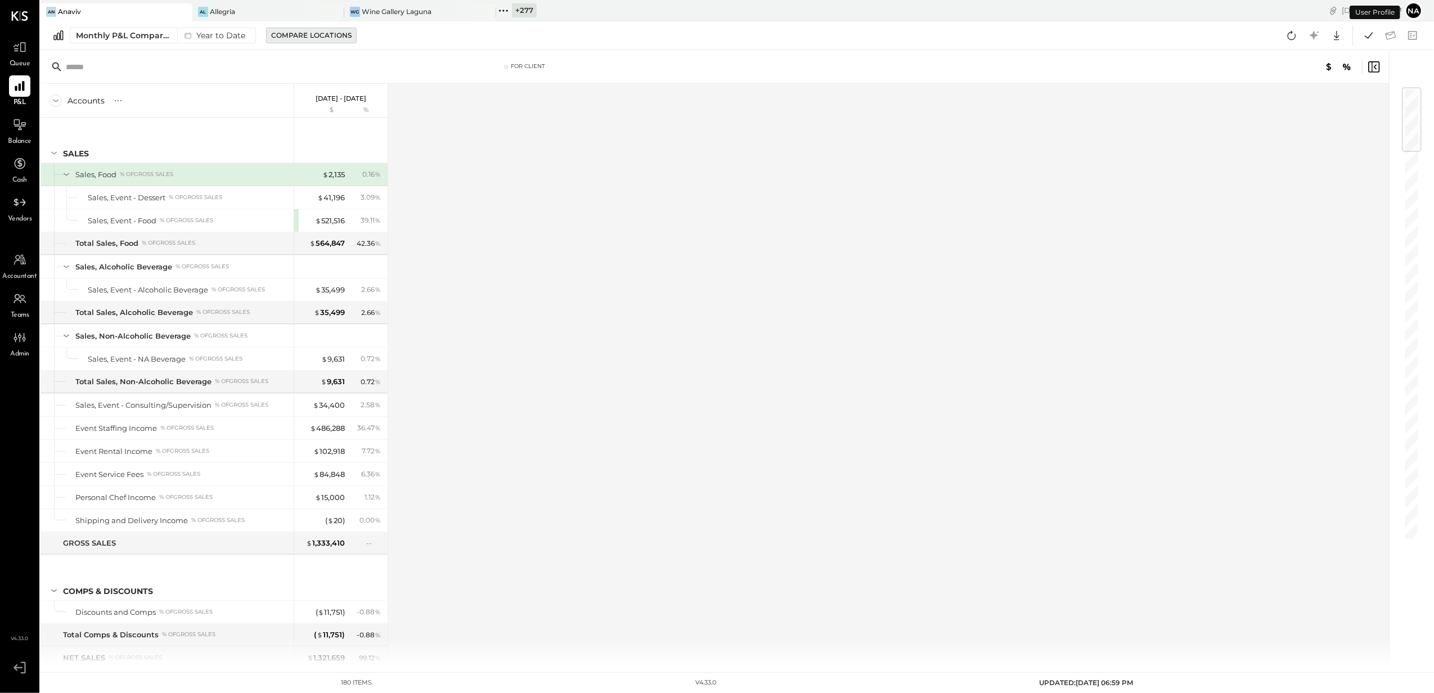
click at [327, 41] on button "Compare Locations" at bounding box center [311, 36] width 91 height 16
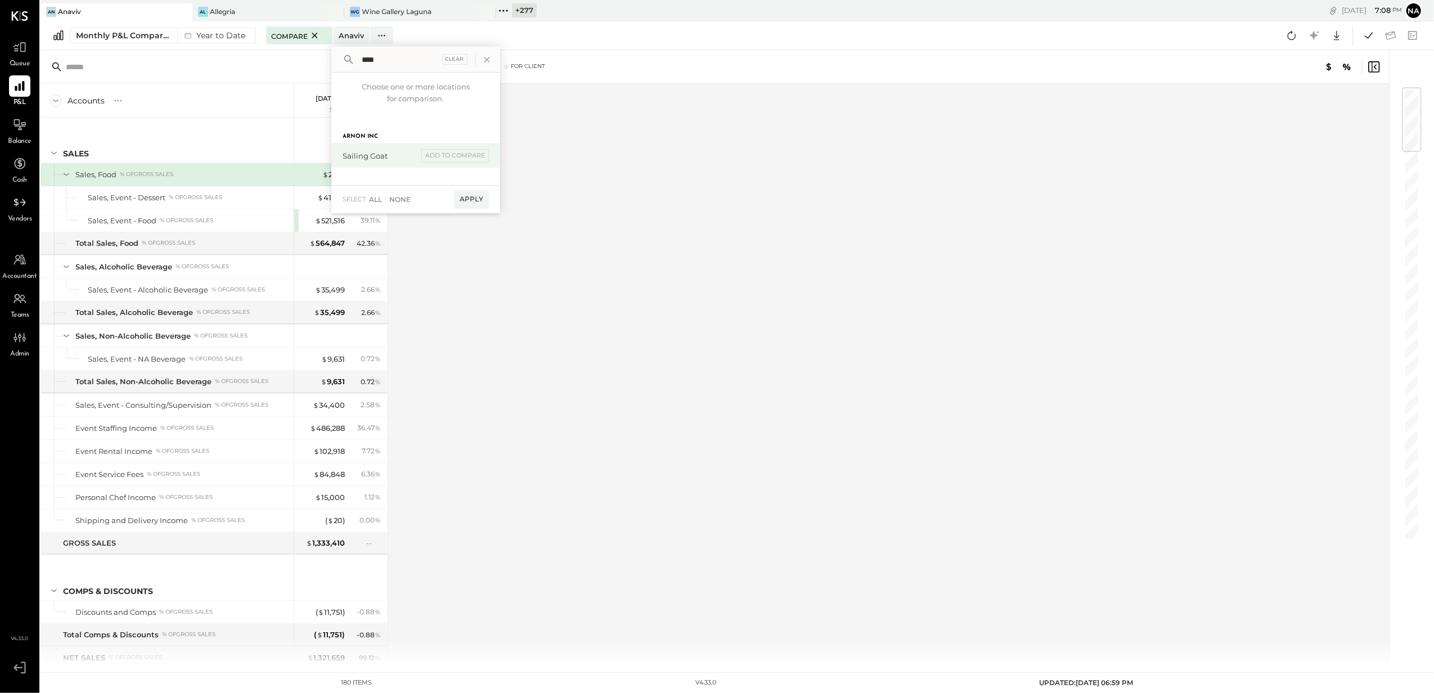
type input "****"
click at [413, 154] on div "Sailing Goat" at bounding box center [380, 156] width 75 height 11
click at [443, 154] on div "add to compare" at bounding box center [455, 156] width 68 height 14
click at [476, 194] on div "Compare (1)" at bounding box center [460, 200] width 57 height 18
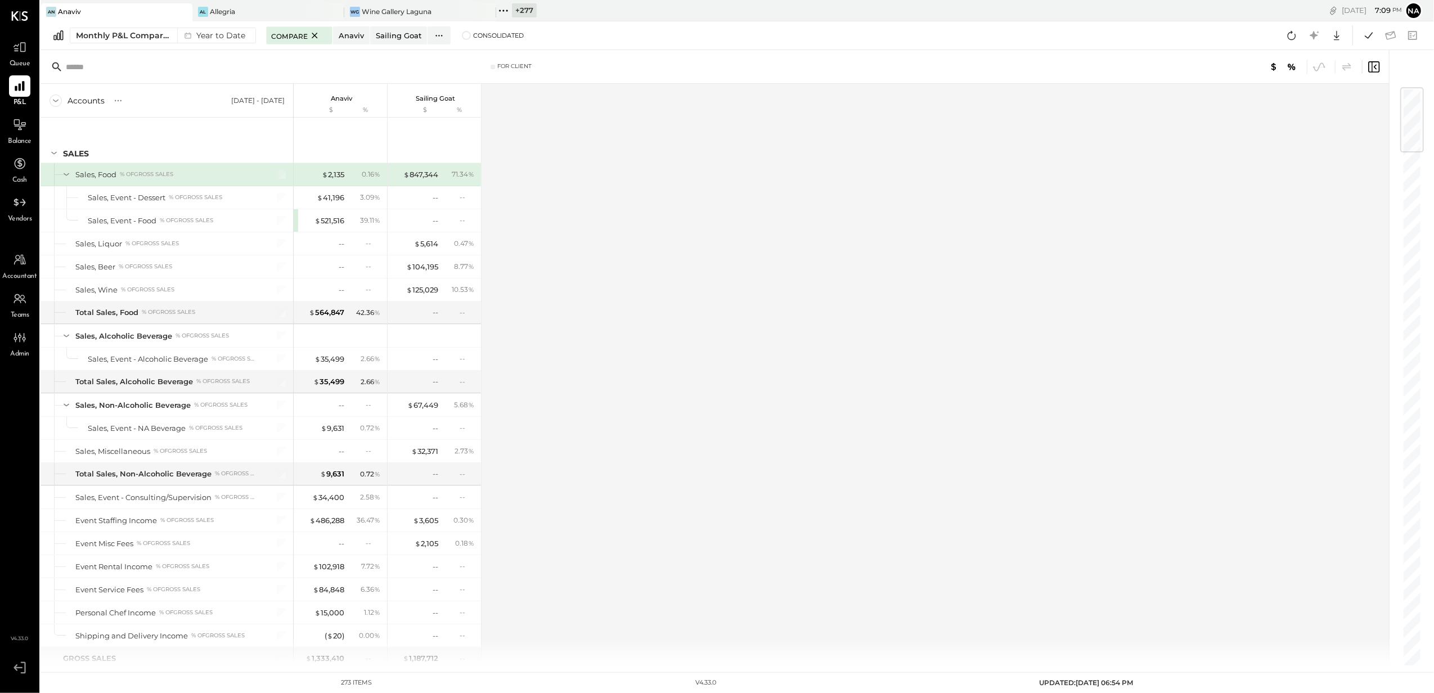
click at [514, 12] on div "+ 277" at bounding box center [524, 10] width 25 height 14
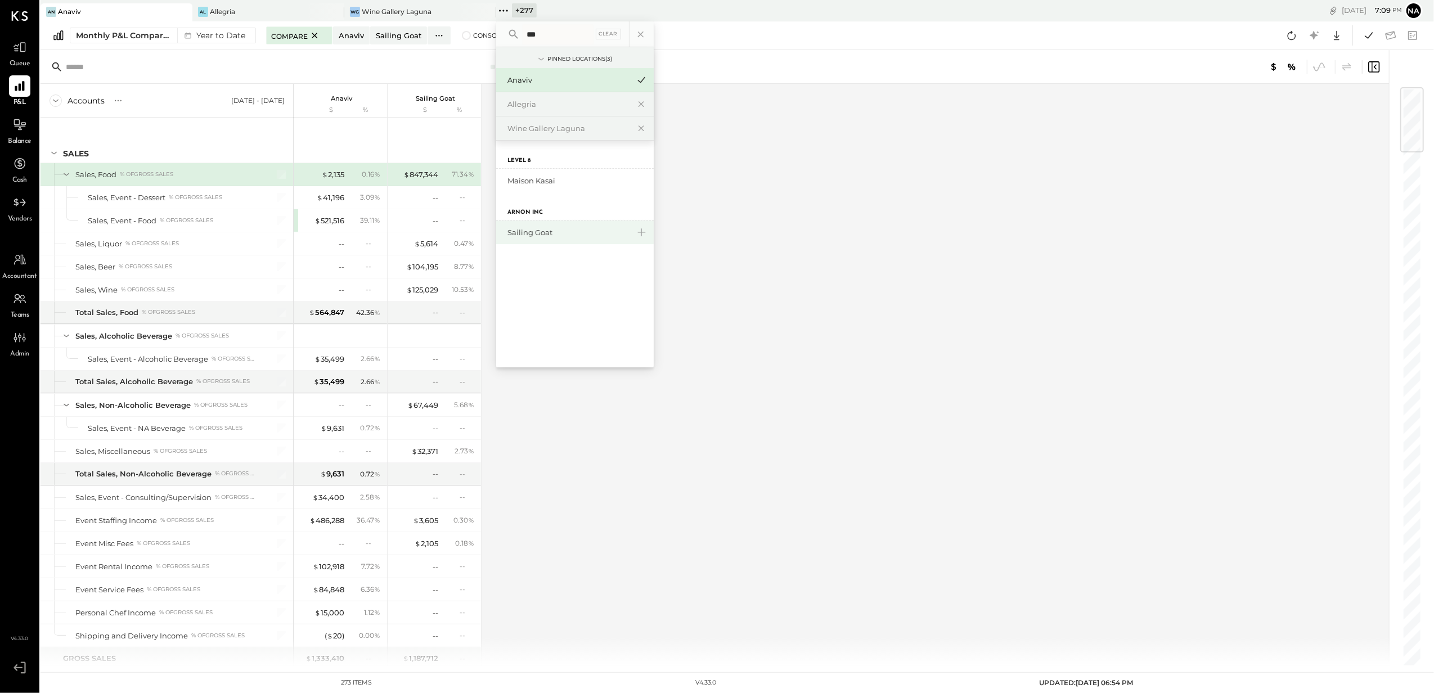
type input "***"
click at [547, 233] on div "Sailing Goat" at bounding box center [568, 232] width 122 height 11
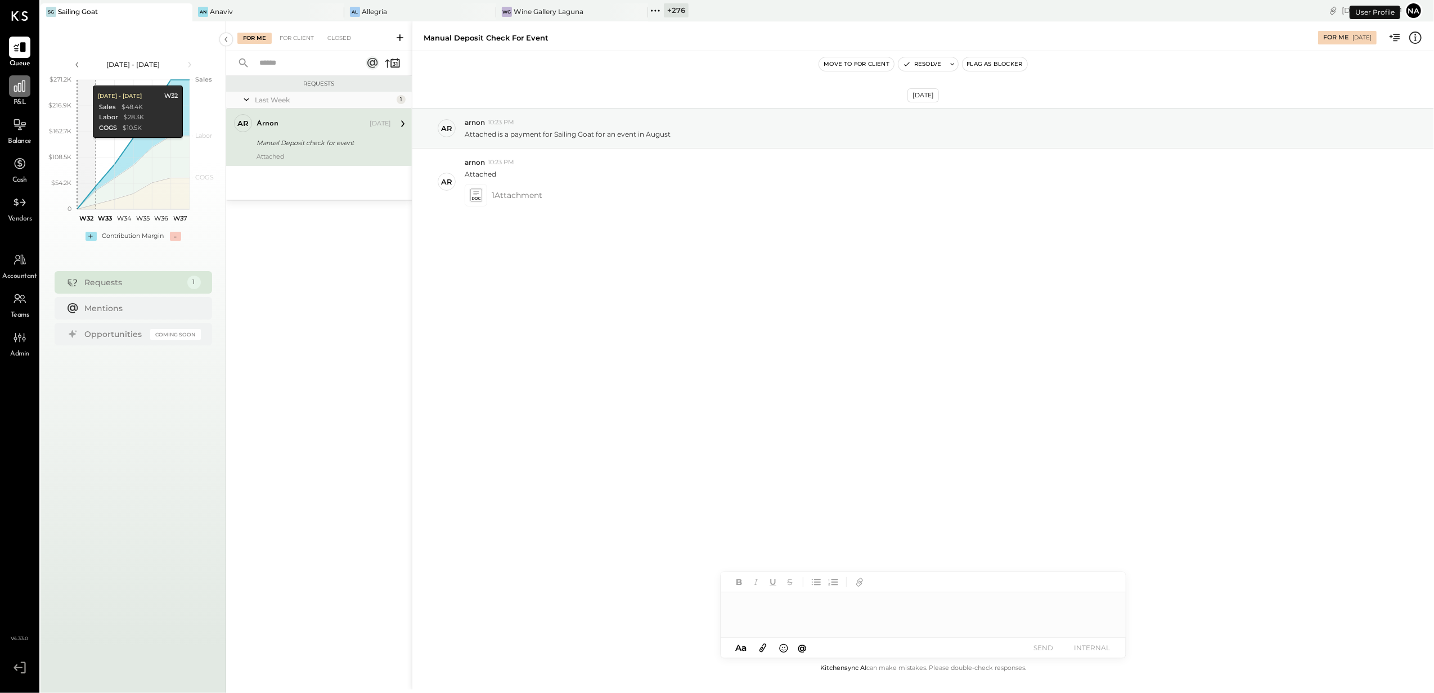
click at [14, 80] on icon at bounding box center [19, 86] width 15 height 15
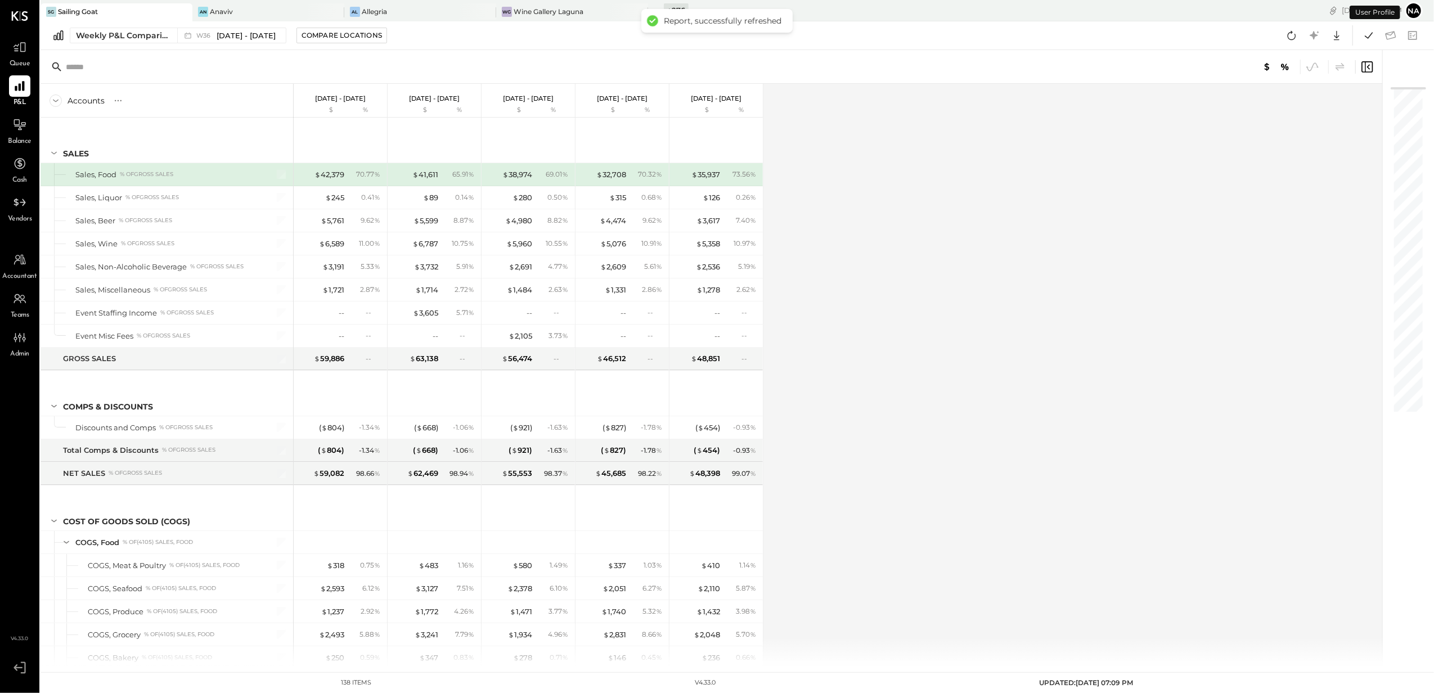
click at [136, 43] on div "Weekly P&L Comparison W36 [DATE] - [DATE] Compare Locations Google Sheets Excel" at bounding box center [737, 35] width 1393 height 29
click at [141, 34] on div "Weekly P&L Comparison" at bounding box center [123, 35] width 95 height 11
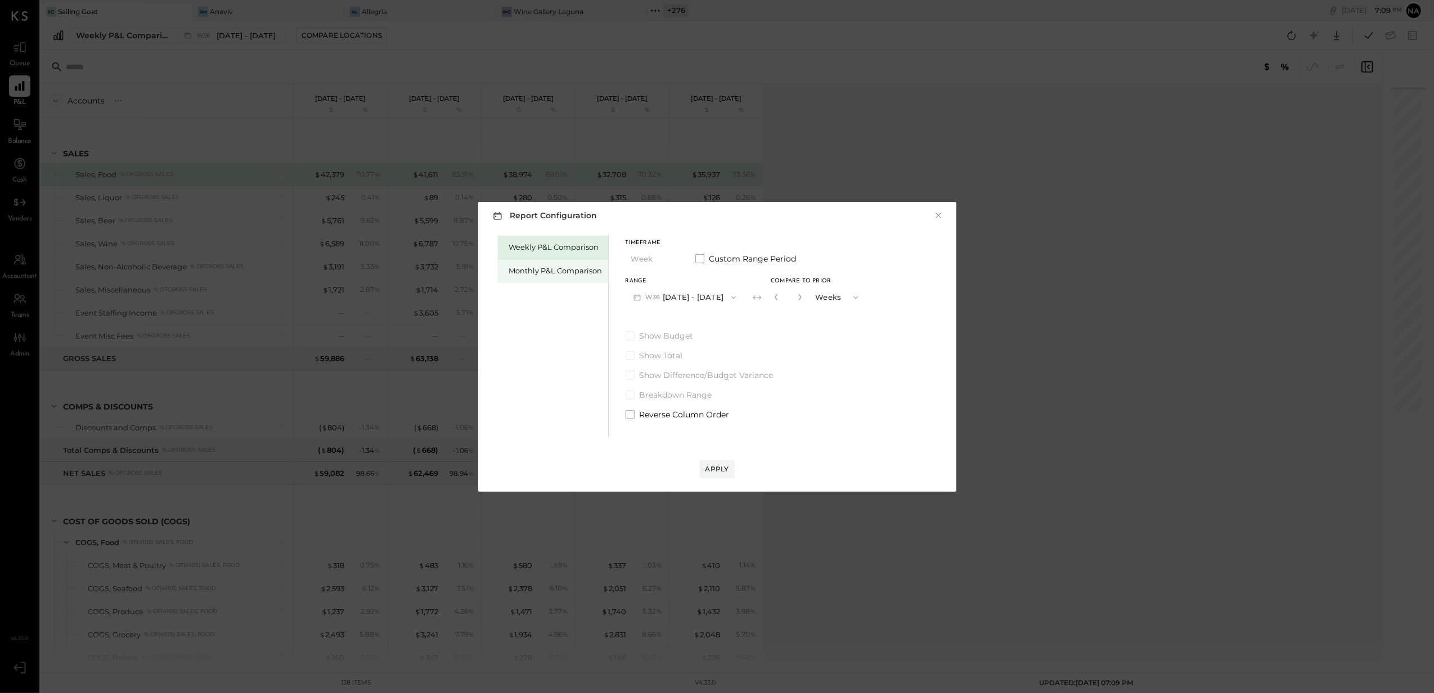
click at [581, 266] on div "Monthly P&L Comparison" at bounding box center [555, 271] width 93 height 11
click at [696, 295] on button "M09 [DATE] - [DATE]" at bounding box center [685, 297] width 119 height 21
click at [712, 322] on div "M08 [DATE] - [DATE]" at bounding box center [690, 323] width 128 height 24
click at [712, 471] on div "Apply" at bounding box center [717, 469] width 24 height 10
